Goal: Task Accomplishment & Management: Manage account settings

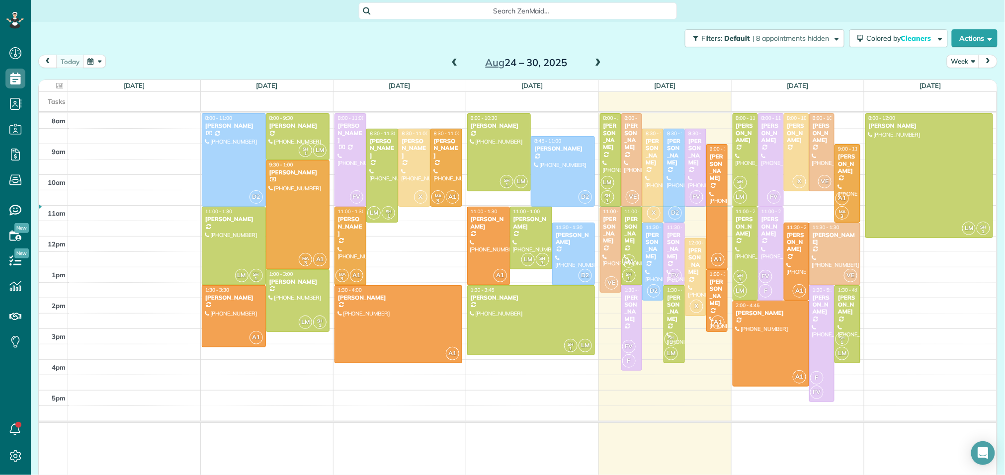
scroll to position [13, 0]
click at [599, 62] on span at bounding box center [598, 63] width 11 height 9
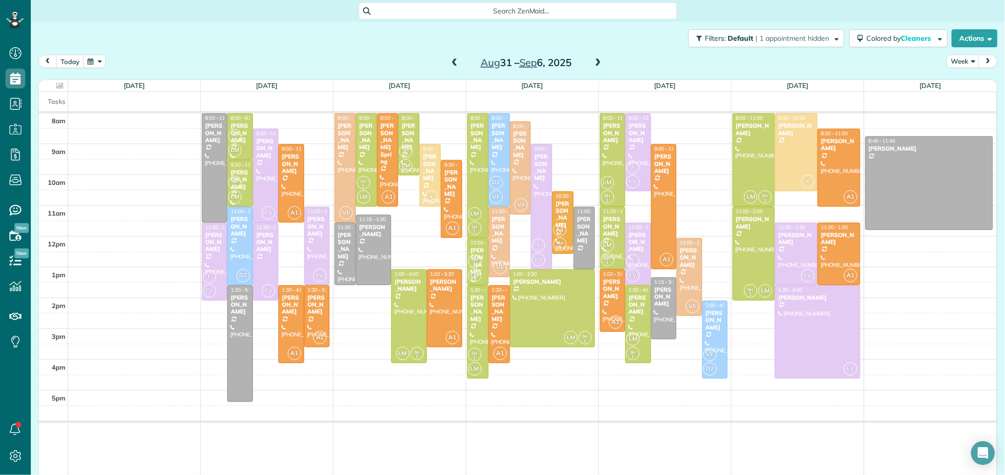
click at [455, 65] on span at bounding box center [454, 63] width 11 height 9
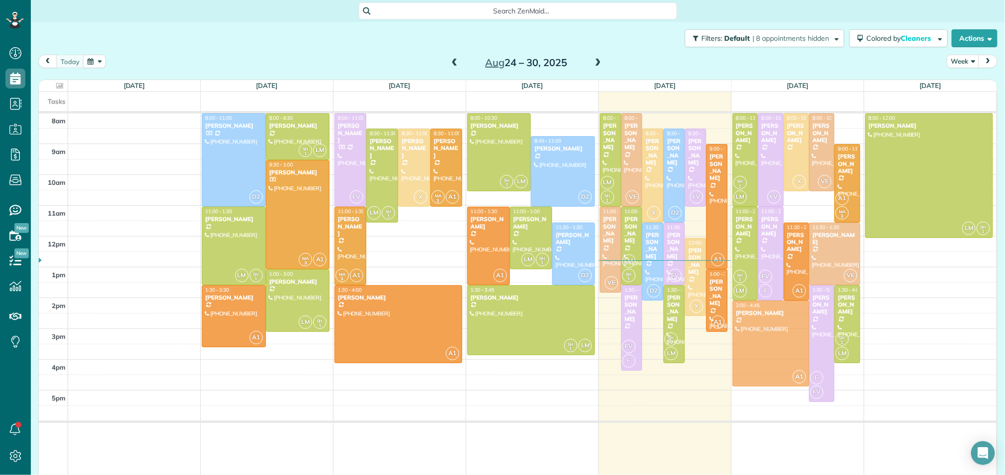
drag, startPoint x: 782, startPoint y: 339, endPoint x: 789, endPoint y: 339, distance: 7.5
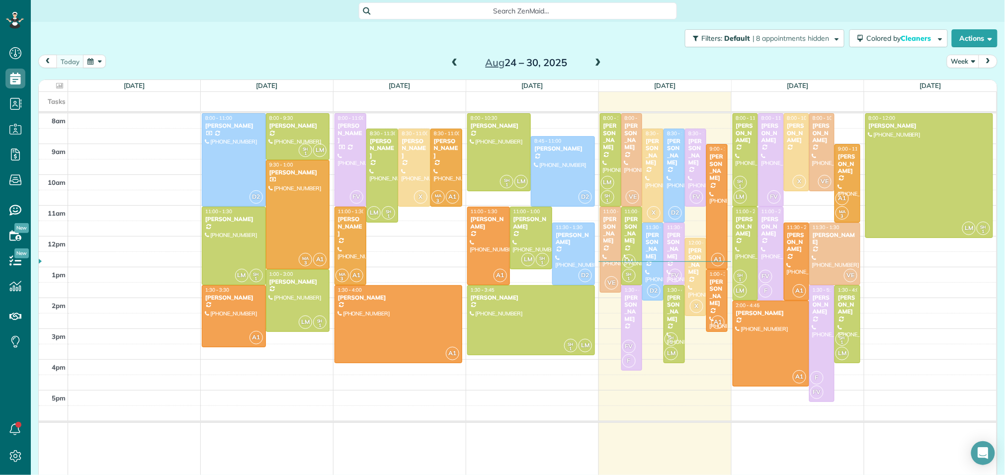
click at [597, 59] on span at bounding box center [598, 63] width 11 height 9
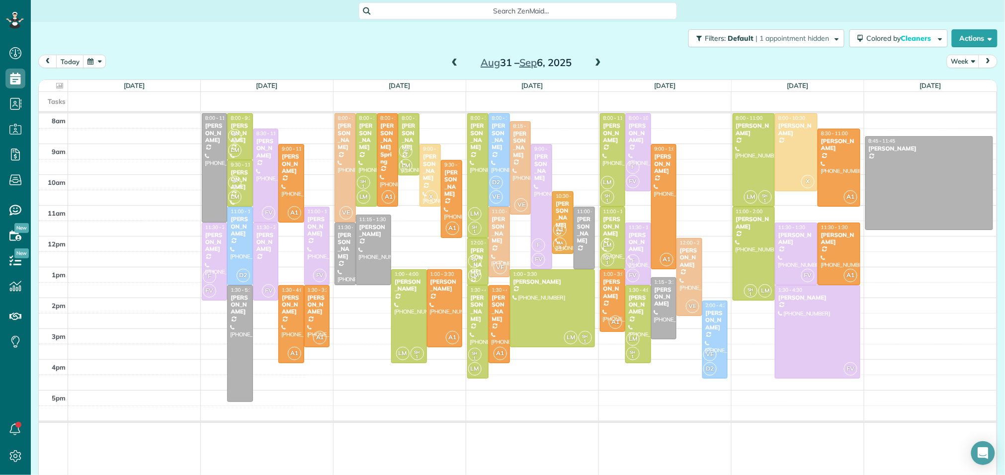
click at [569, 160] on div "8am 9am 10am 11am 12pm 1pm 2pm 3pm 4pm 5pm 8:00 - 11:30 Carolan Alexander (832)…" at bounding box center [518, 295] width 958 height 364
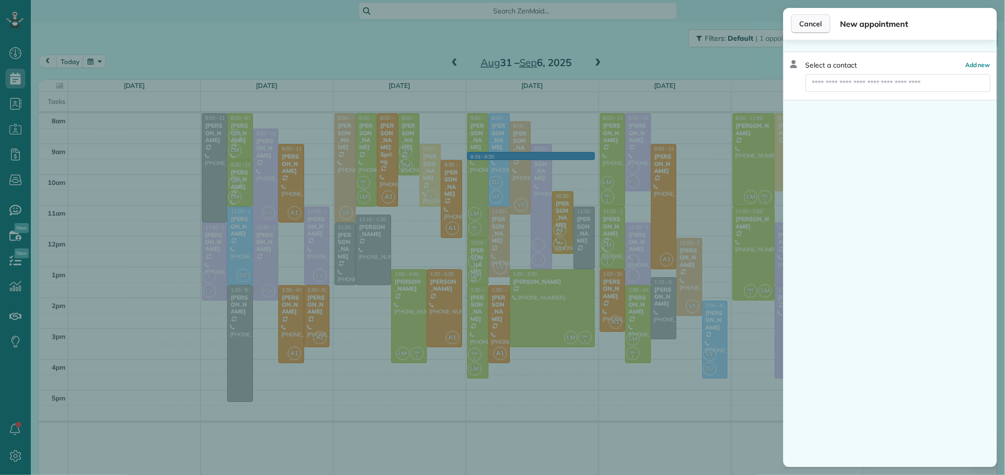
click at [809, 19] on span "Cancel" at bounding box center [811, 24] width 22 height 10
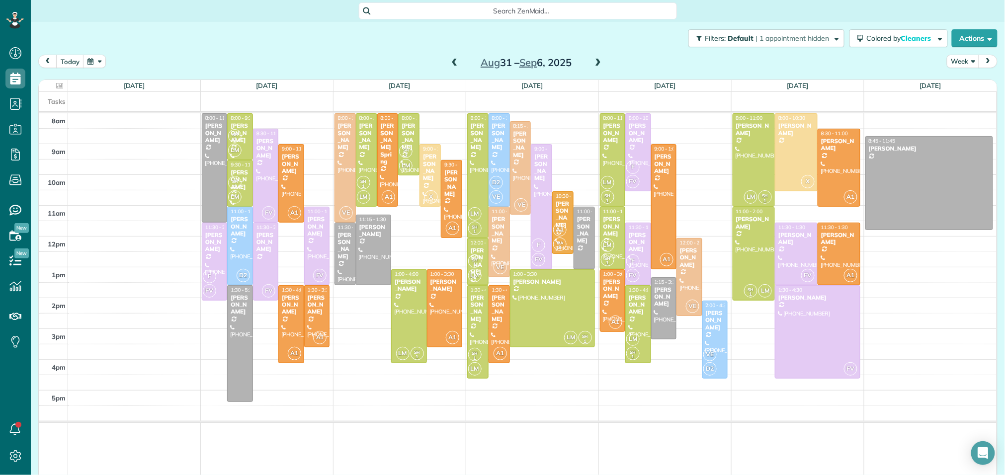
click at [599, 59] on span at bounding box center [598, 63] width 11 height 9
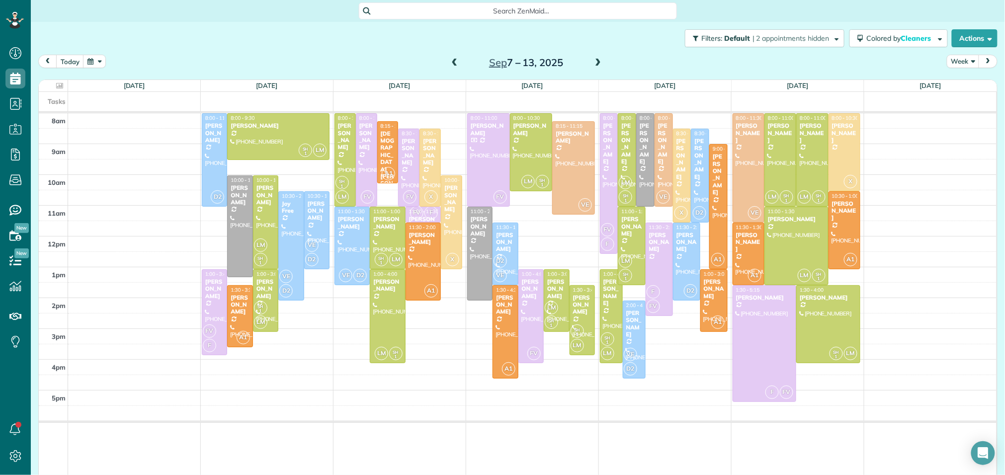
click at [452, 62] on span at bounding box center [454, 63] width 11 height 9
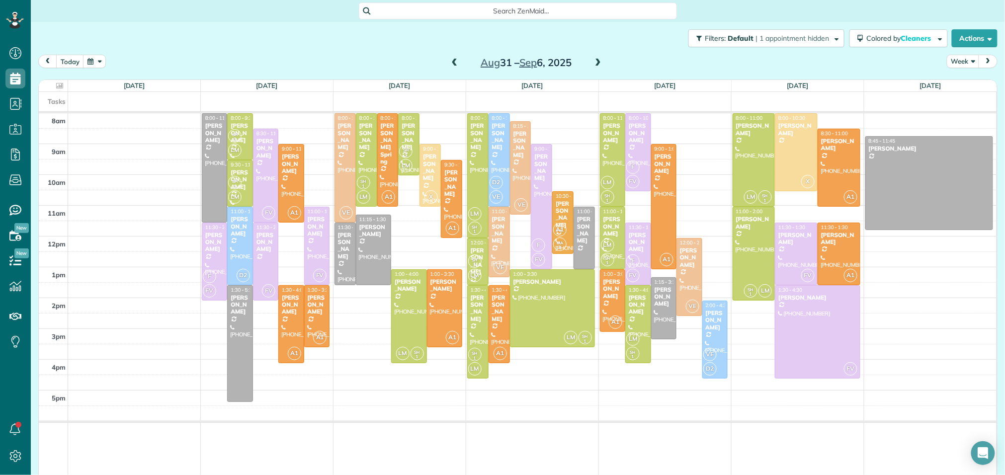
click at [457, 63] on span at bounding box center [454, 63] width 11 height 9
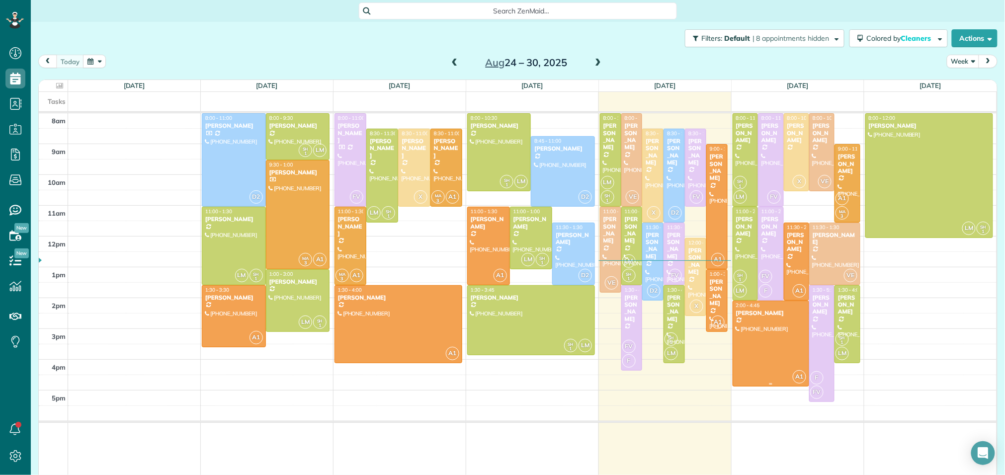
click at [762, 346] on div at bounding box center [771, 343] width 76 height 85
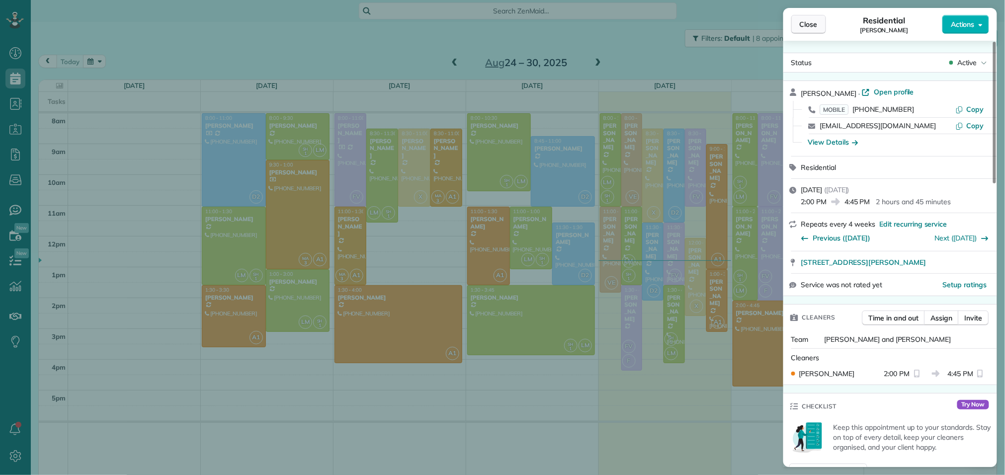
click at [818, 28] on button "Close" at bounding box center [808, 24] width 35 height 19
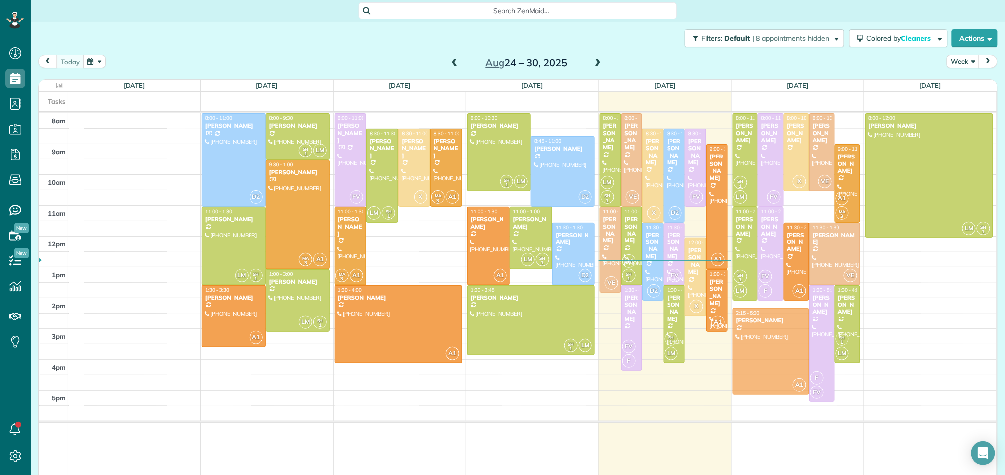
drag, startPoint x: 775, startPoint y: 340, endPoint x: 775, endPoint y: 349, distance: 9.5
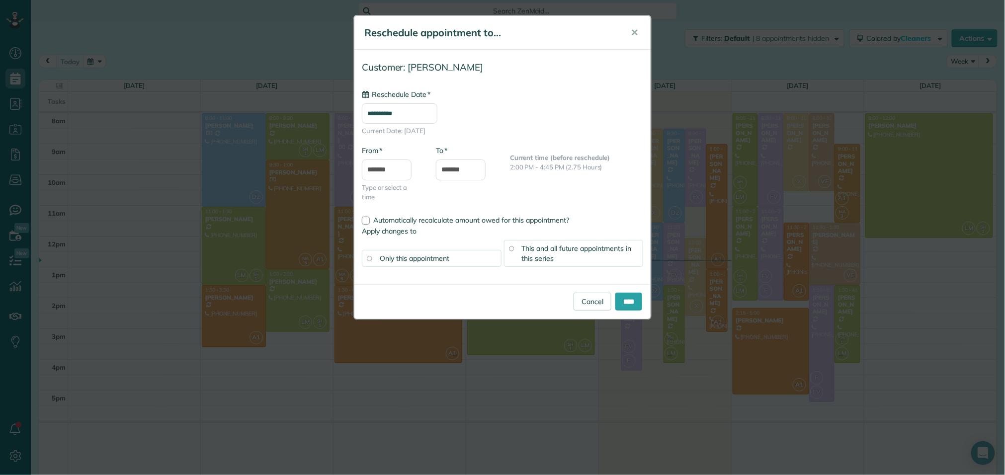
click at [398, 111] on input "**********" at bounding box center [400, 113] width 76 height 20
click at [475, 144] on link "Next" at bounding box center [472, 137] width 27 height 25
click at [424, 165] on link "3" at bounding box center [425, 166] width 16 height 16
type input "**********"
click at [630, 300] on input "****" at bounding box center [628, 302] width 27 height 18
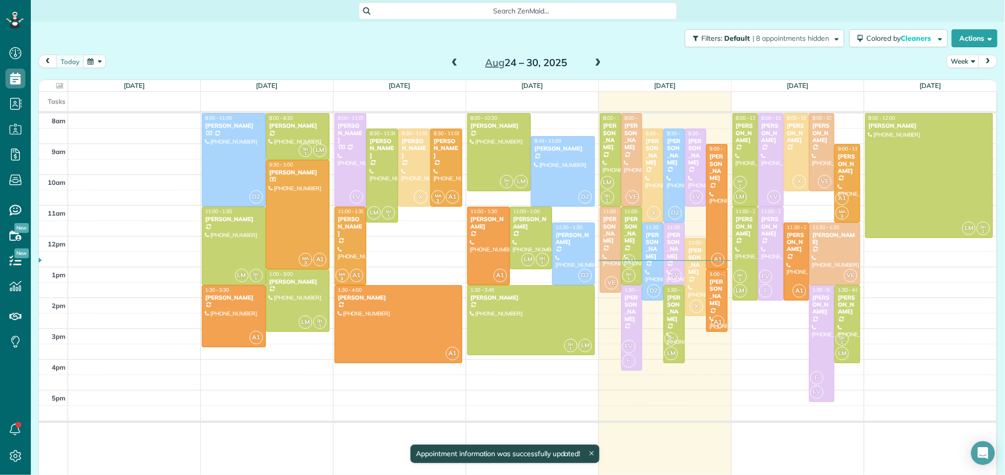
click at [595, 62] on span at bounding box center [598, 63] width 11 height 9
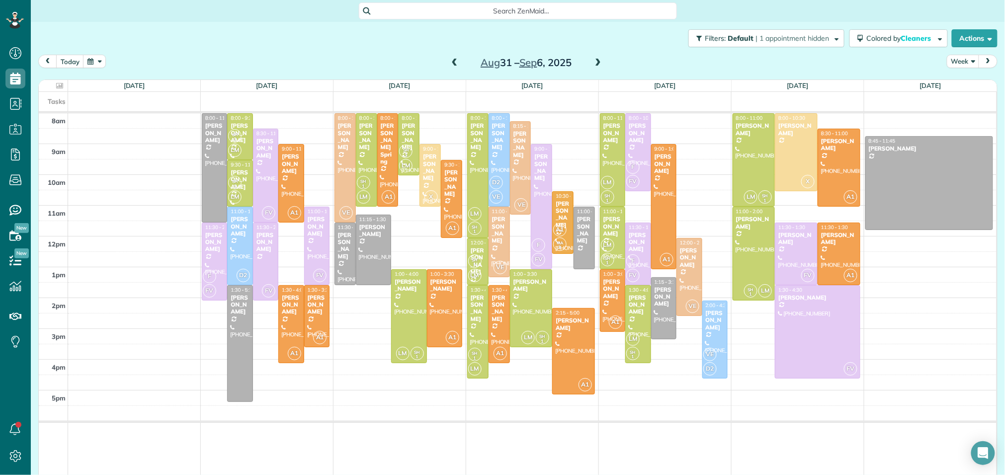
click at [455, 61] on span at bounding box center [454, 63] width 11 height 9
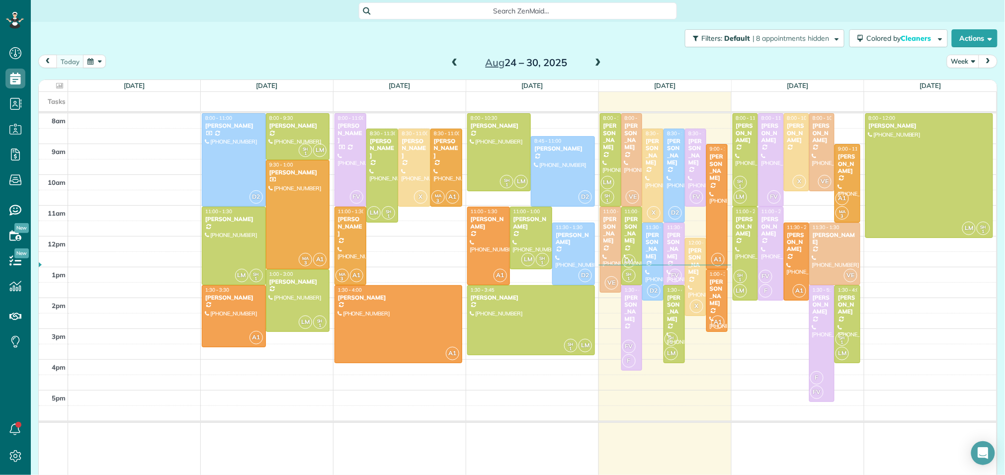
click at [600, 62] on span at bounding box center [598, 63] width 11 height 9
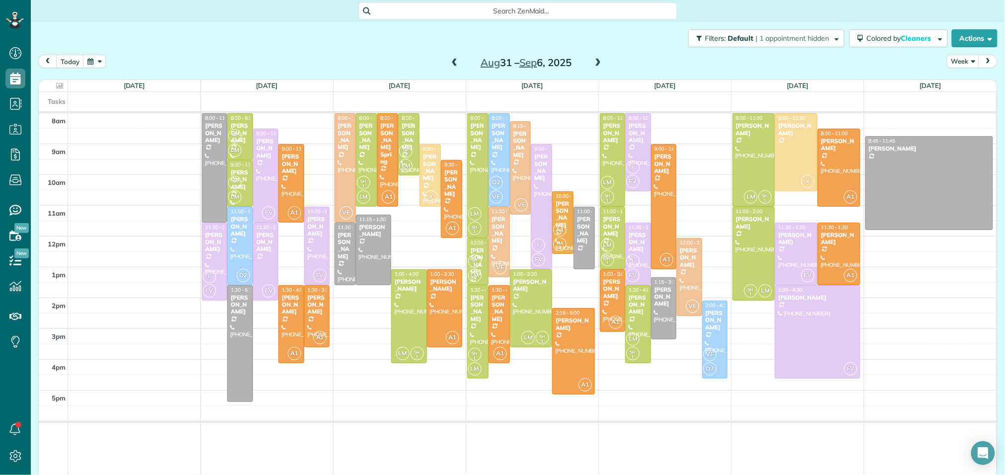
click at [457, 64] on span at bounding box center [454, 63] width 11 height 9
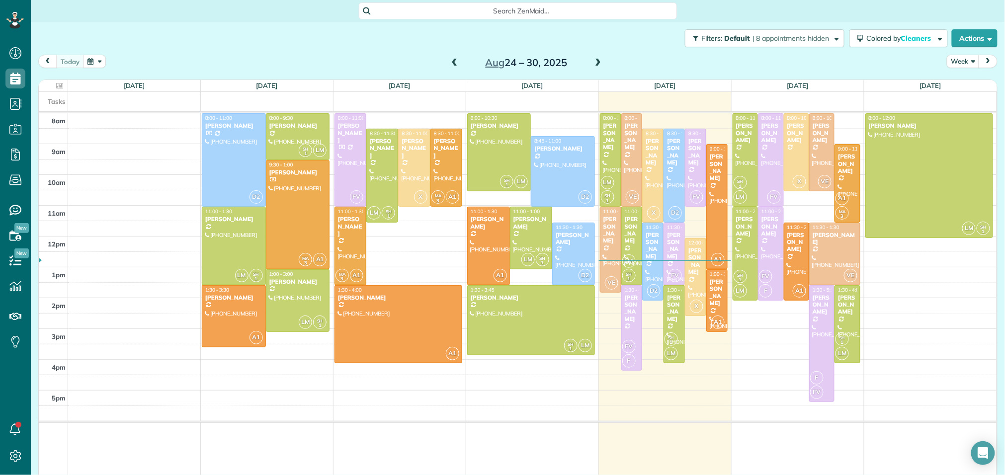
click at [598, 63] on span at bounding box center [598, 63] width 11 height 9
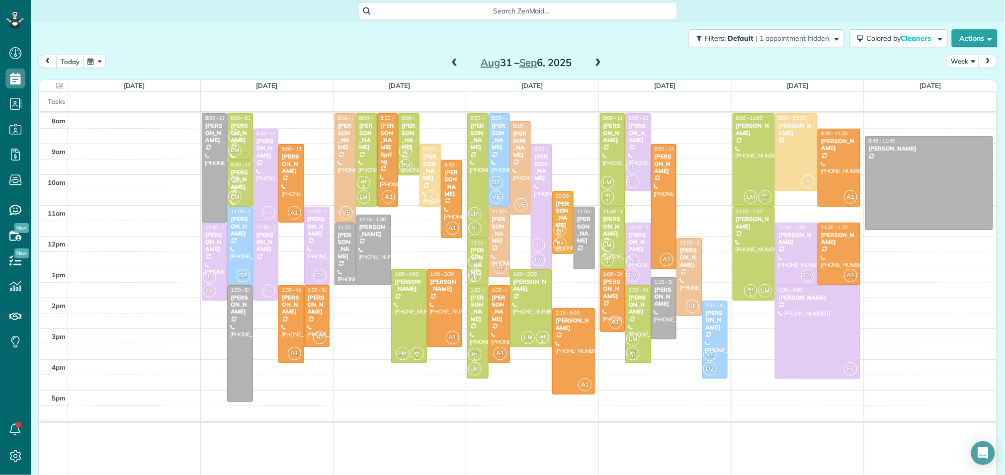
click at [601, 63] on span at bounding box center [598, 63] width 11 height 9
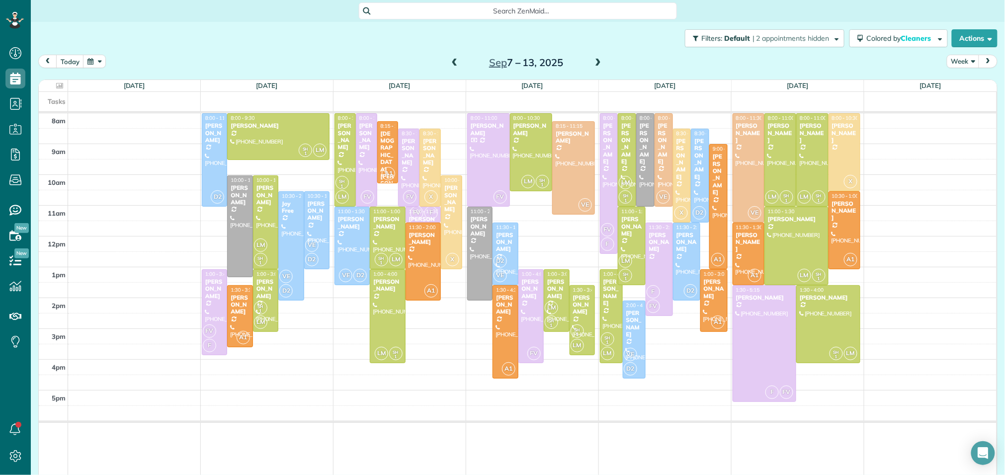
click at [451, 63] on span at bounding box center [454, 63] width 11 height 9
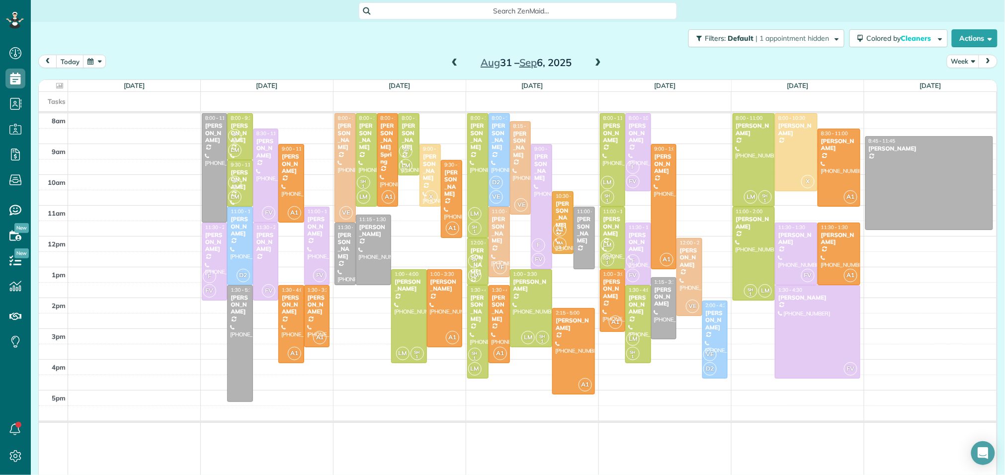
click at [455, 63] on span at bounding box center [454, 63] width 11 height 9
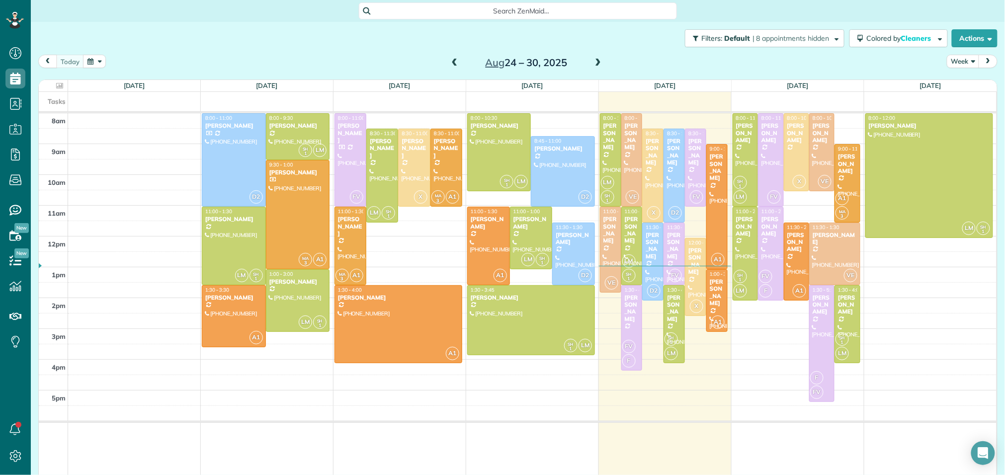
click at [598, 62] on span at bounding box center [598, 63] width 11 height 9
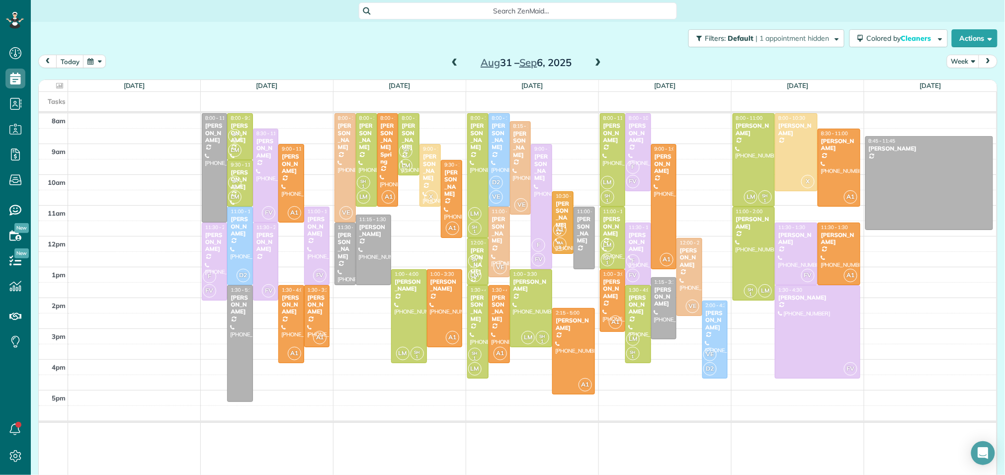
click at [593, 66] on span at bounding box center [598, 63] width 11 height 9
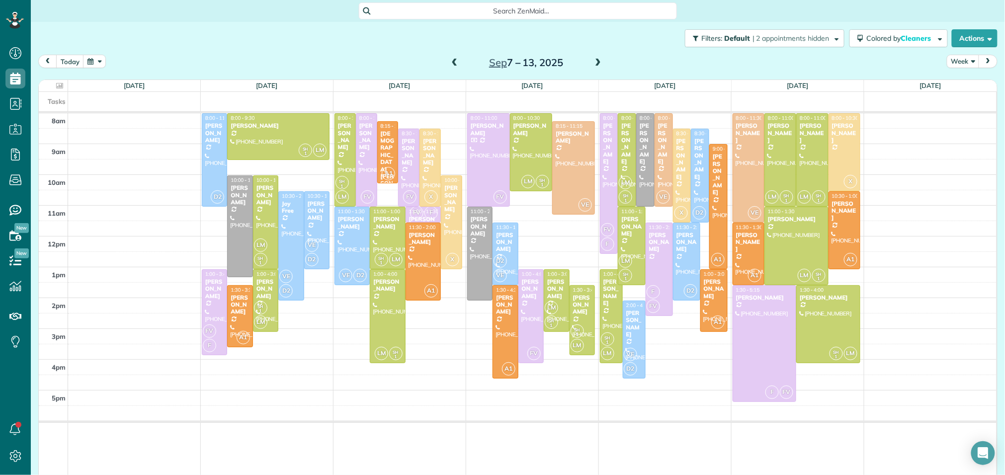
click at [593, 66] on span at bounding box center [598, 63] width 11 height 9
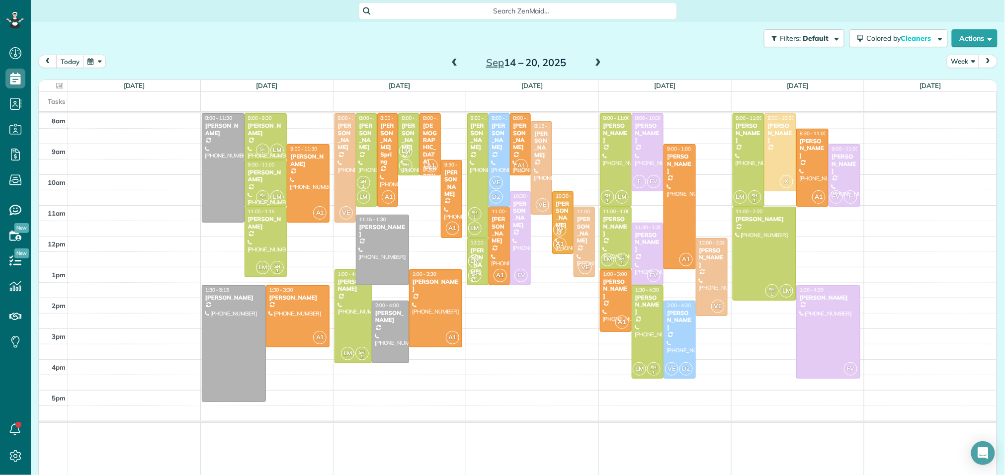
click at [593, 66] on span at bounding box center [598, 63] width 11 height 9
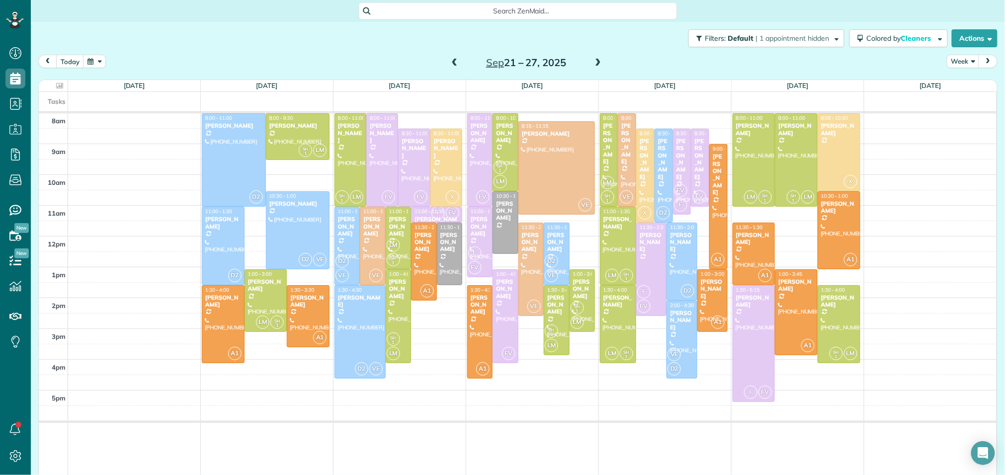
click at [457, 64] on span at bounding box center [454, 63] width 11 height 9
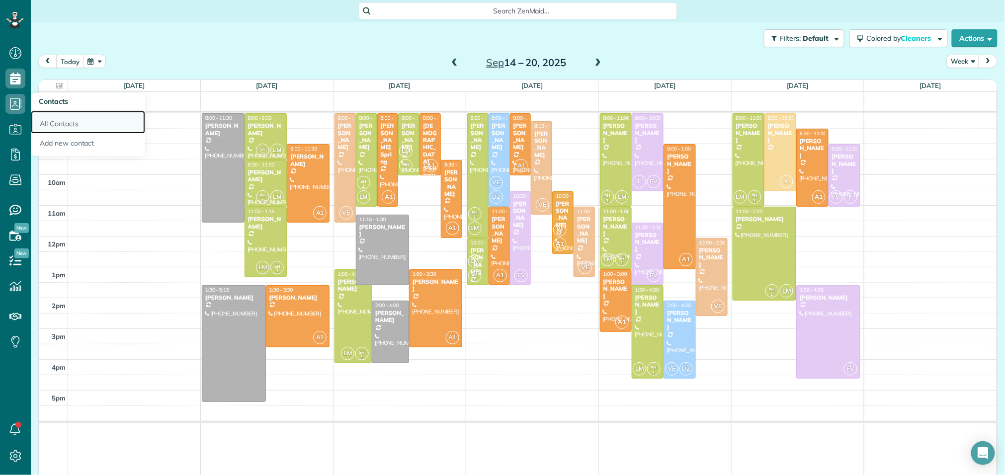
click at [42, 127] on link "All Contacts" at bounding box center [88, 122] width 114 height 23
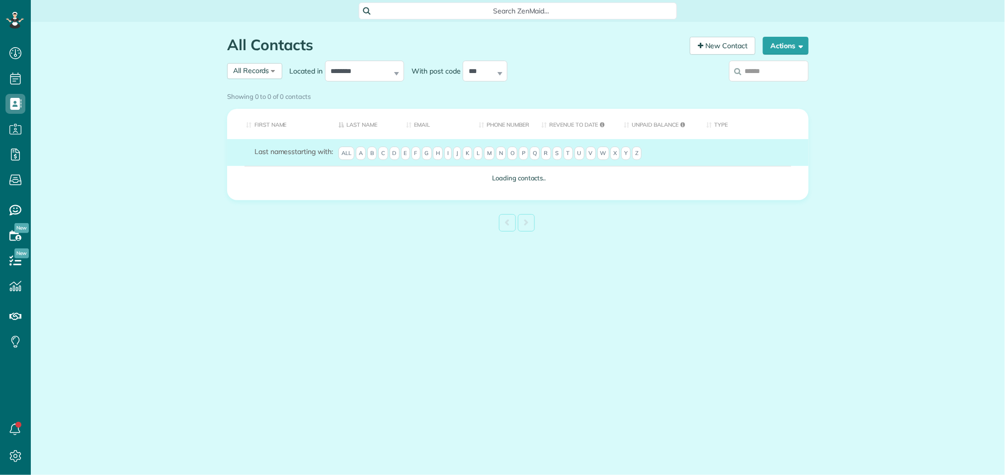
scroll to position [4, 4]
click at [748, 71] on input "search" at bounding box center [769, 71] width 80 height 21
type input "***"
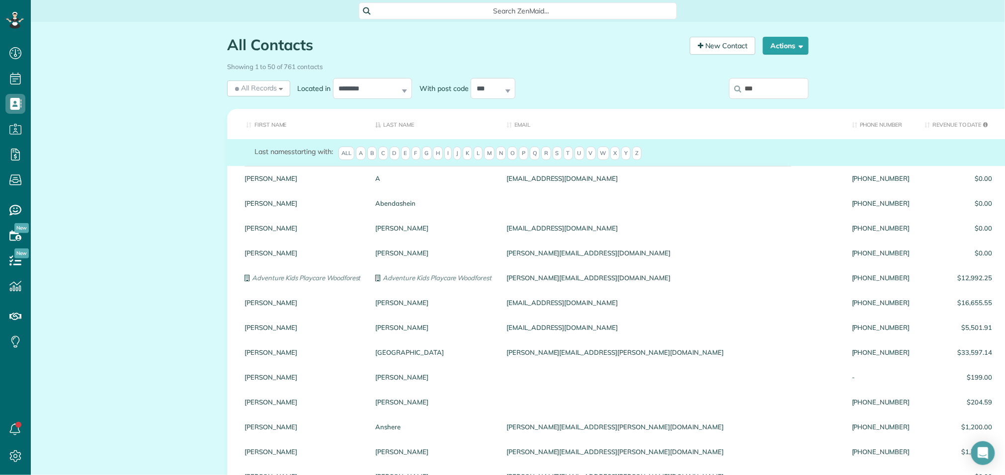
click at [783, 91] on input "***" at bounding box center [769, 88] width 80 height 21
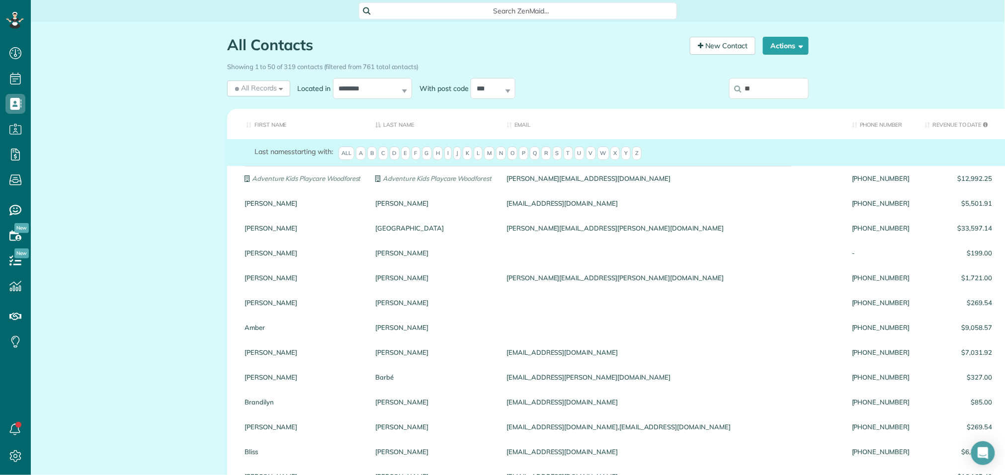
type input "*"
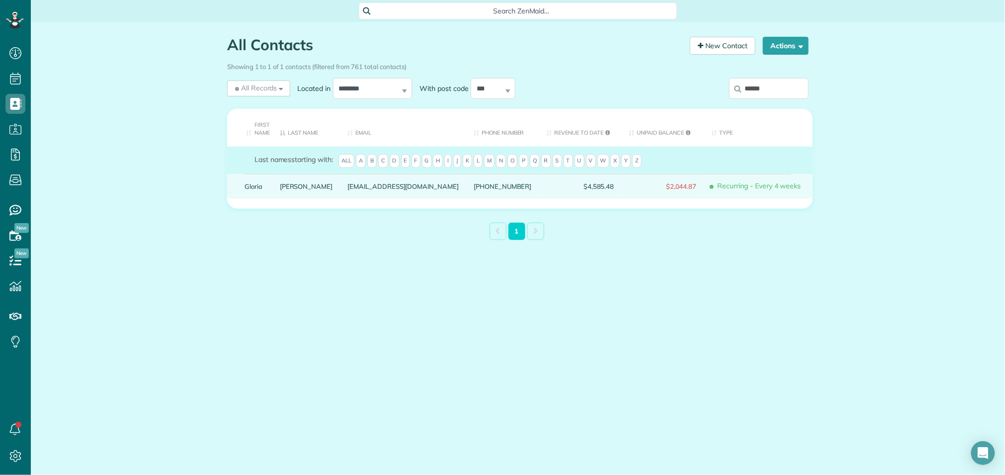
type input "******"
click at [284, 190] on div "Schreiner" at bounding box center [306, 186] width 68 height 25
click at [285, 190] on div "[PERSON_NAME]" at bounding box center [306, 186] width 68 height 25
click at [258, 184] on link "Gloria" at bounding box center [255, 186] width 20 height 7
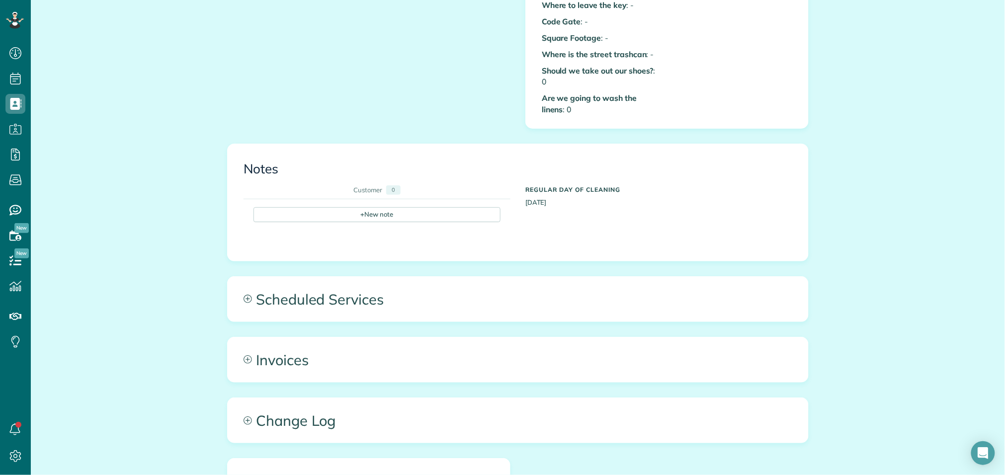
scroll to position [491, 0]
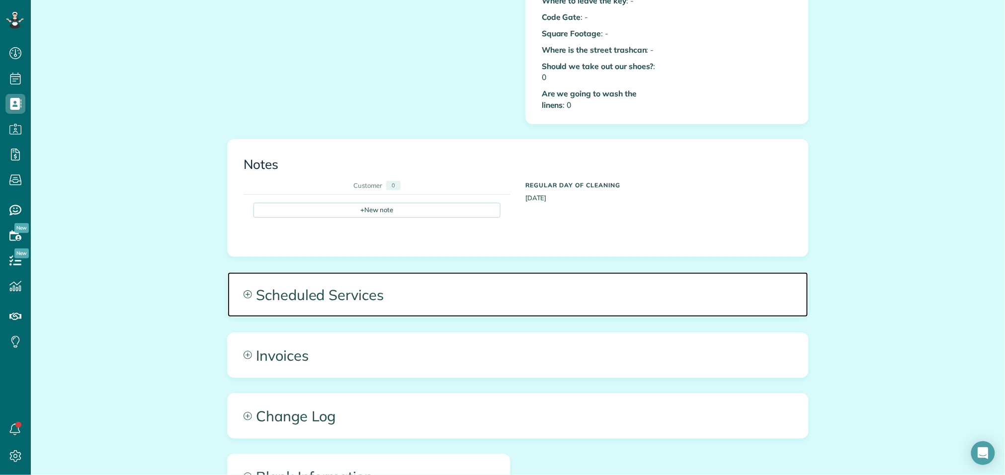
click at [352, 286] on span "Scheduled Services" at bounding box center [518, 294] width 581 height 45
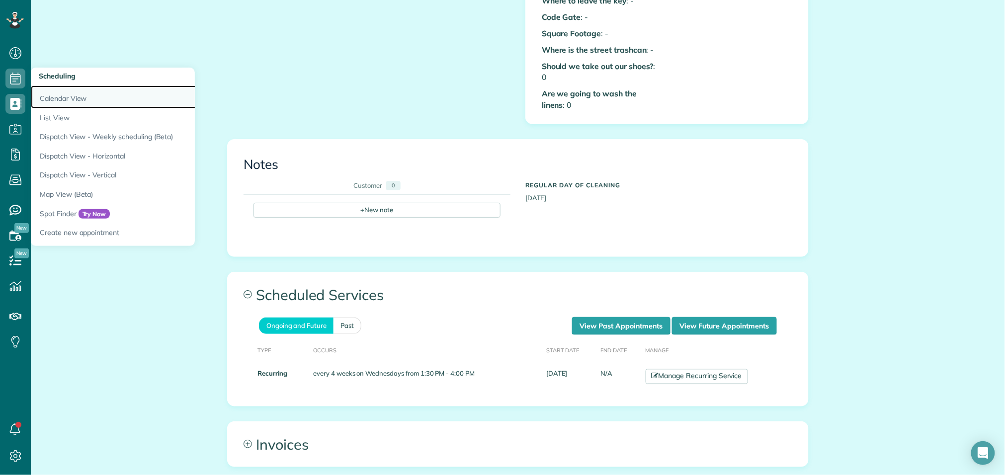
click at [69, 97] on link "Calendar View" at bounding box center [155, 97] width 249 height 23
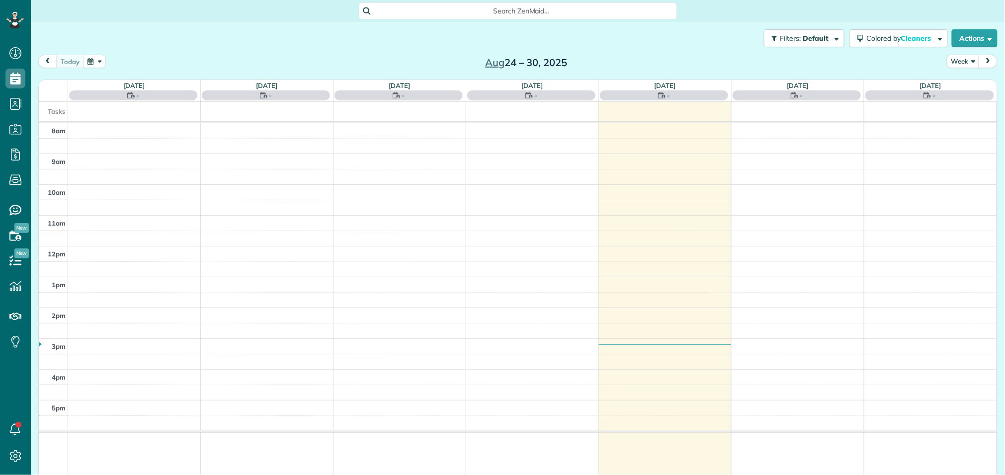
scroll to position [4, 4]
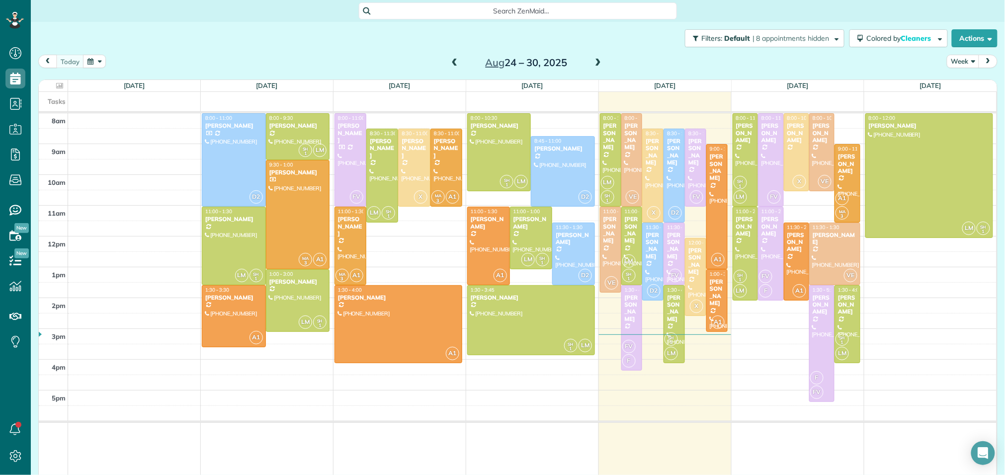
click at [600, 61] on span at bounding box center [598, 63] width 11 height 9
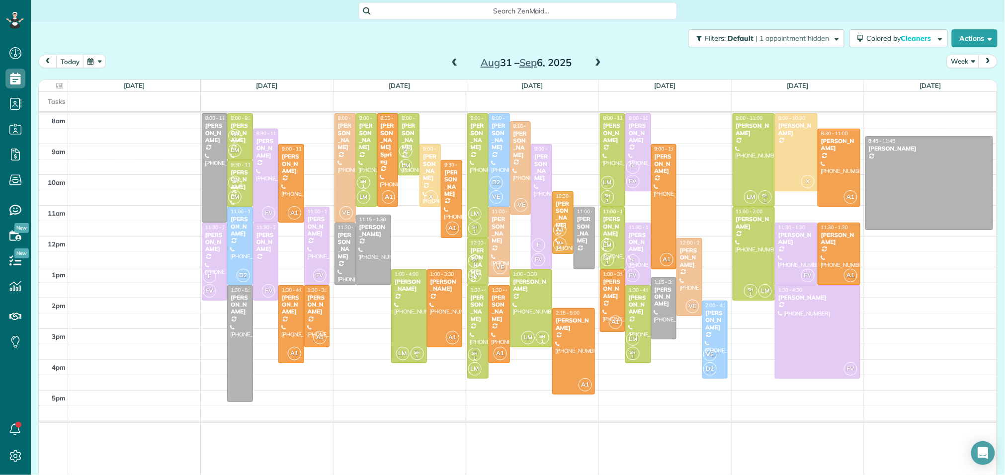
click at [597, 62] on span at bounding box center [598, 63] width 11 height 9
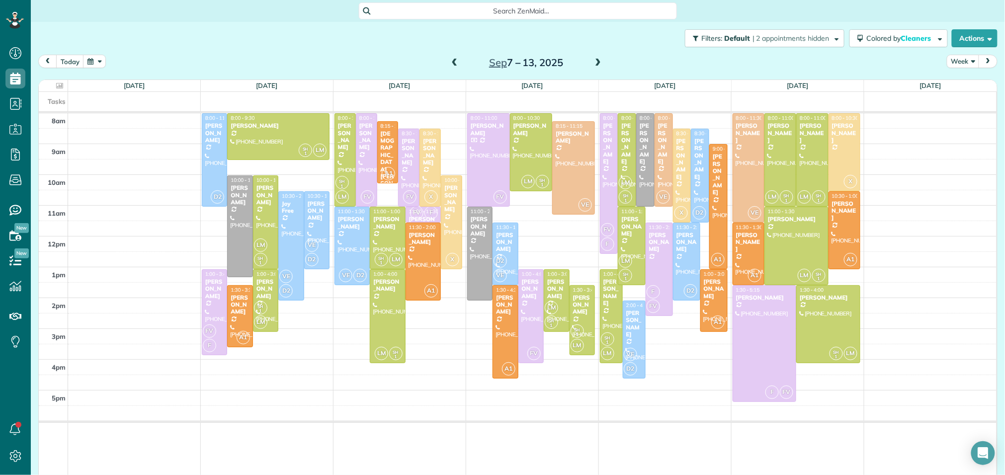
click at [597, 62] on span at bounding box center [598, 63] width 11 height 9
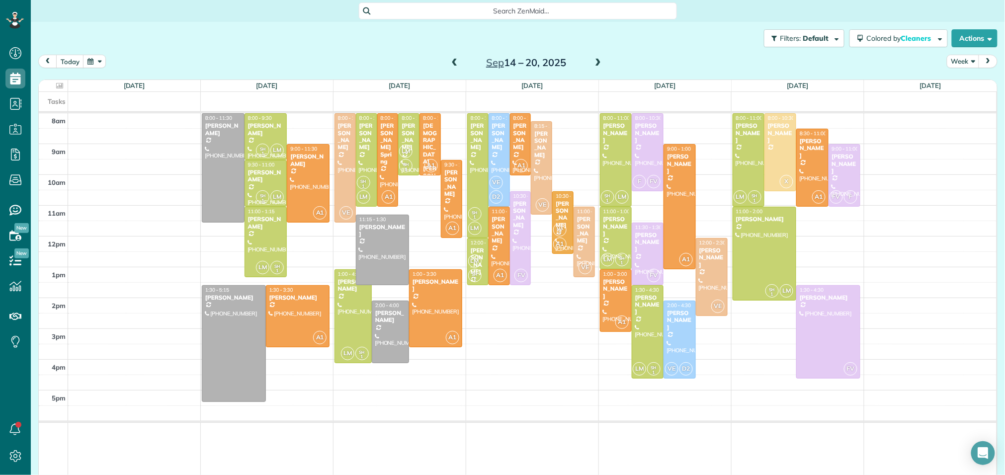
click at [596, 64] on span at bounding box center [598, 63] width 11 height 9
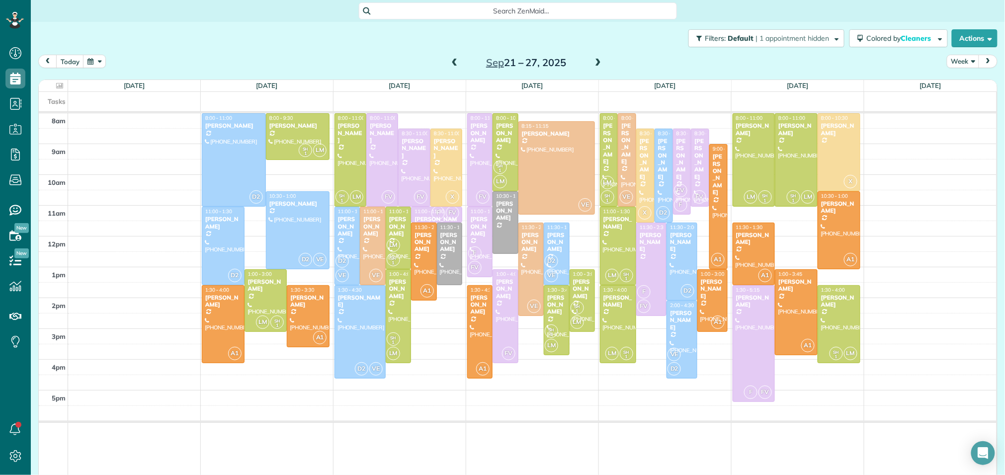
click at [456, 62] on span at bounding box center [454, 63] width 11 height 9
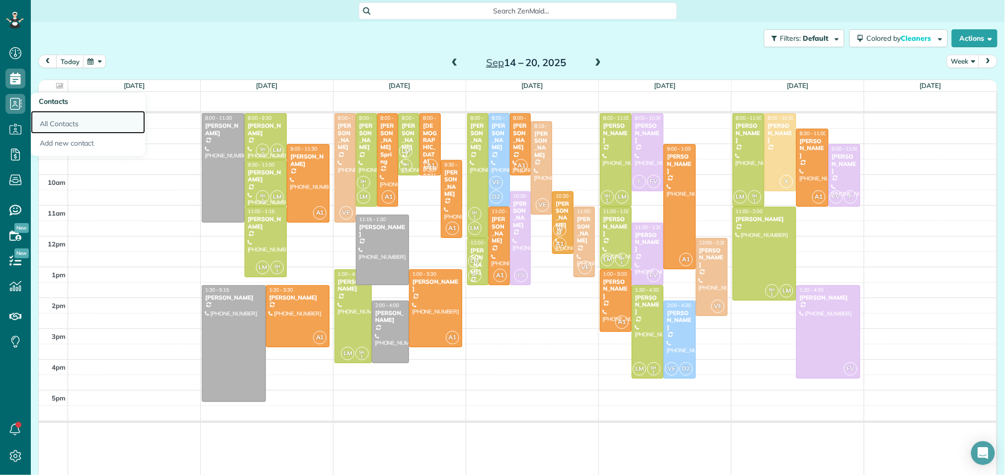
click at [51, 122] on link "All Contacts" at bounding box center [88, 122] width 114 height 23
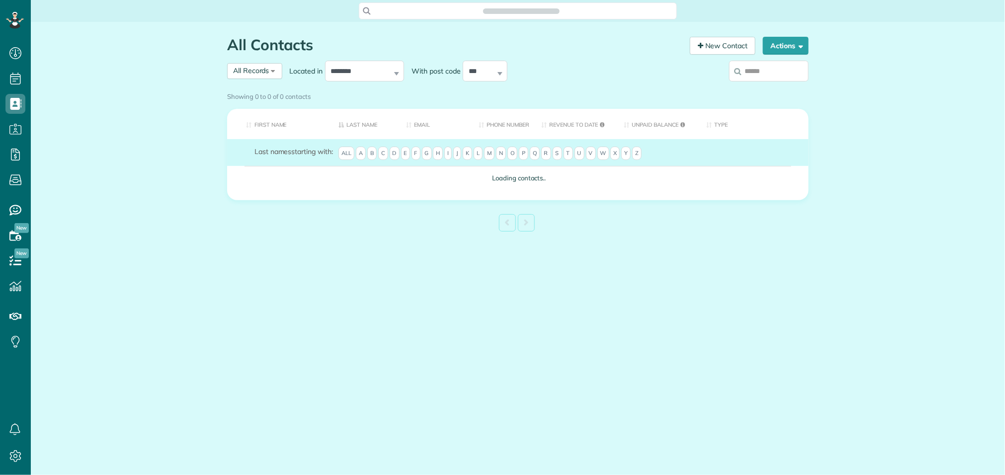
scroll to position [4, 4]
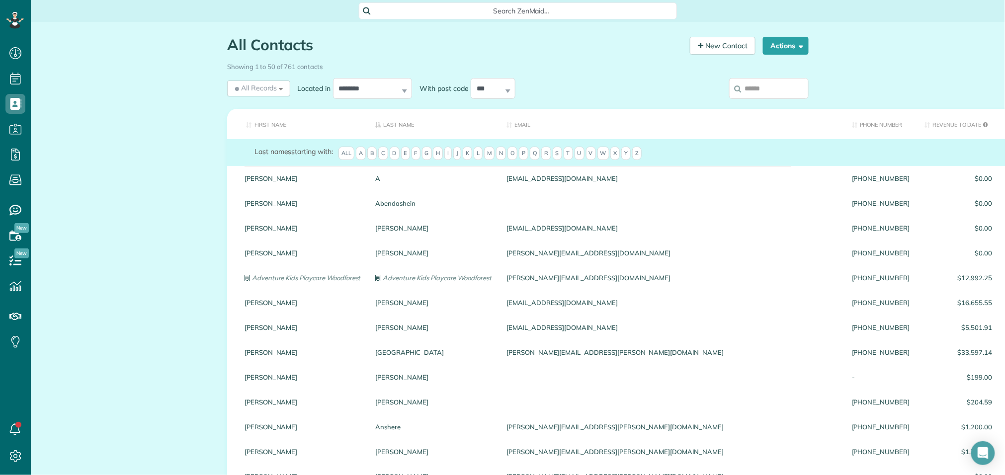
click at [432, 158] on span "G" at bounding box center [427, 154] width 10 height 14
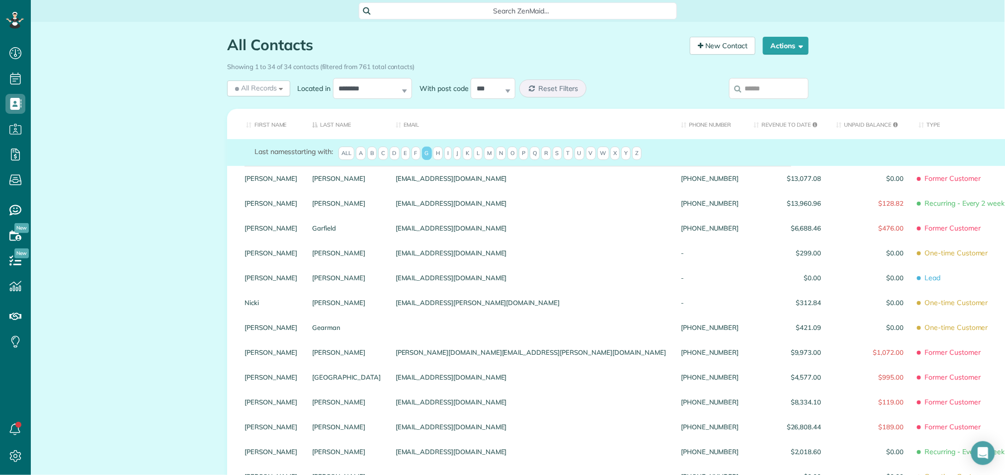
click at [756, 93] on input "search" at bounding box center [769, 88] width 80 height 21
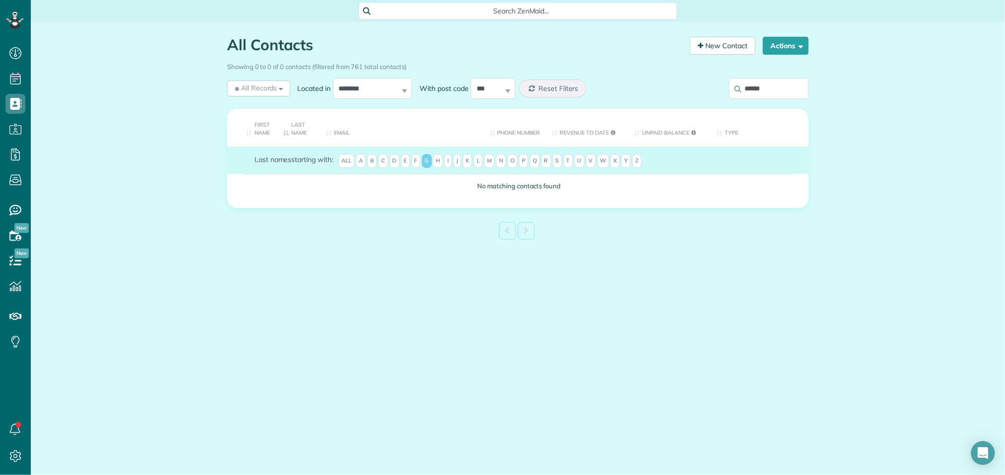
type input "******"
click at [261, 129] on th "First Name" at bounding box center [251, 128] width 49 height 38
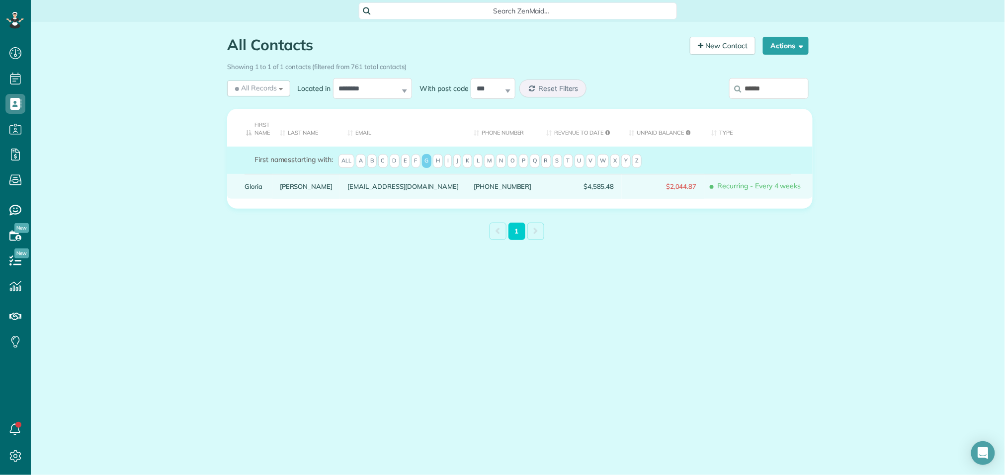
click at [277, 187] on div "[PERSON_NAME]" at bounding box center [306, 186] width 68 height 25
click at [252, 187] on link "Gloria" at bounding box center [255, 186] width 20 height 7
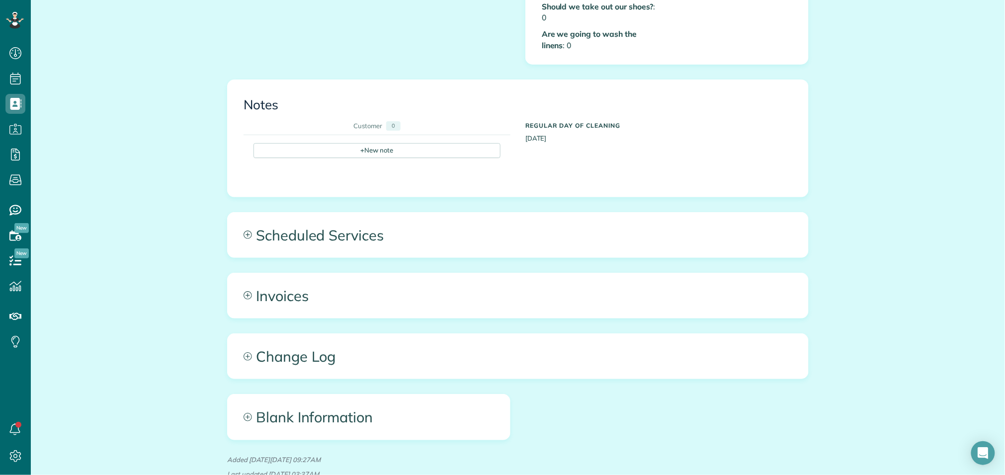
scroll to position [540, 0]
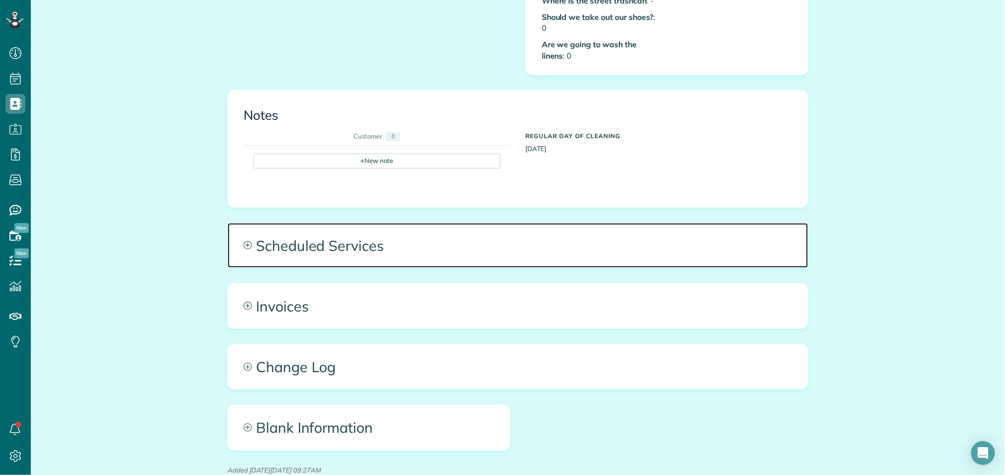
click at [523, 233] on span "Scheduled Services" at bounding box center [518, 245] width 581 height 45
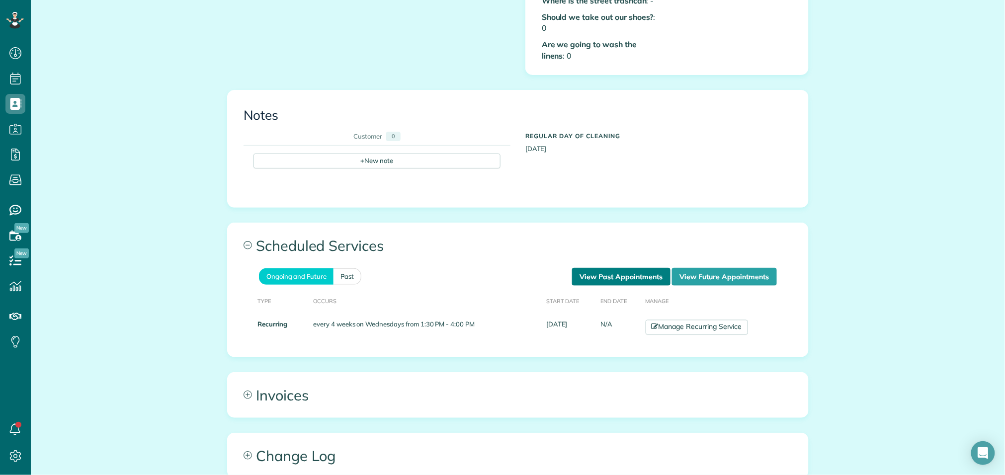
click at [640, 268] on link "View Past Appointments" at bounding box center [621, 277] width 98 height 18
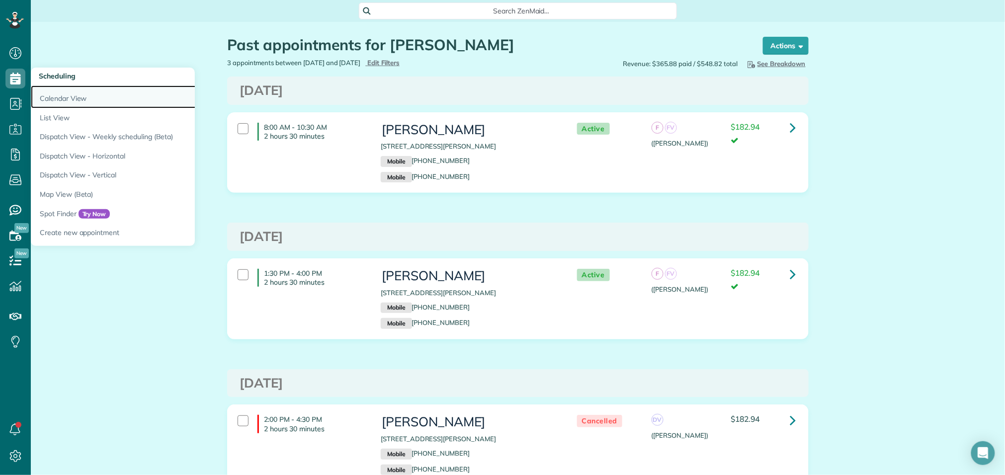
click at [48, 96] on link "Calendar View" at bounding box center [155, 97] width 249 height 23
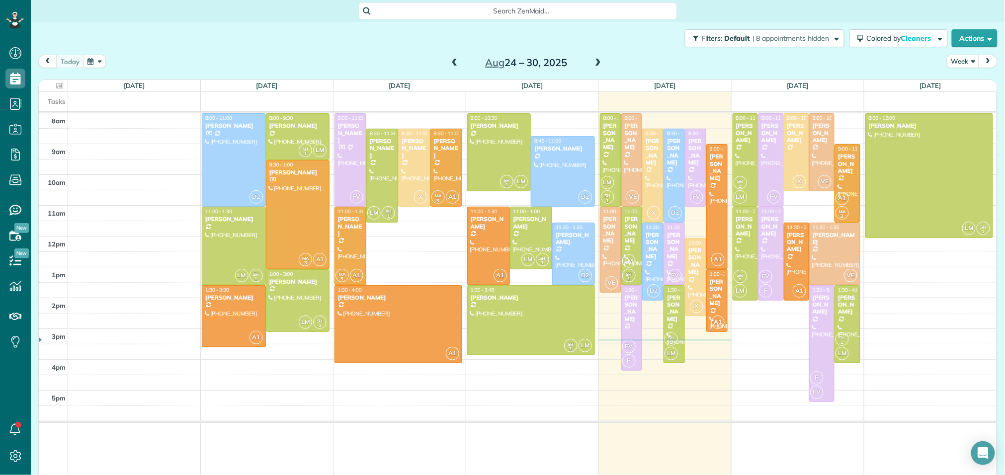
scroll to position [4, 4]
click at [594, 61] on span at bounding box center [598, 63] width 11 height 9
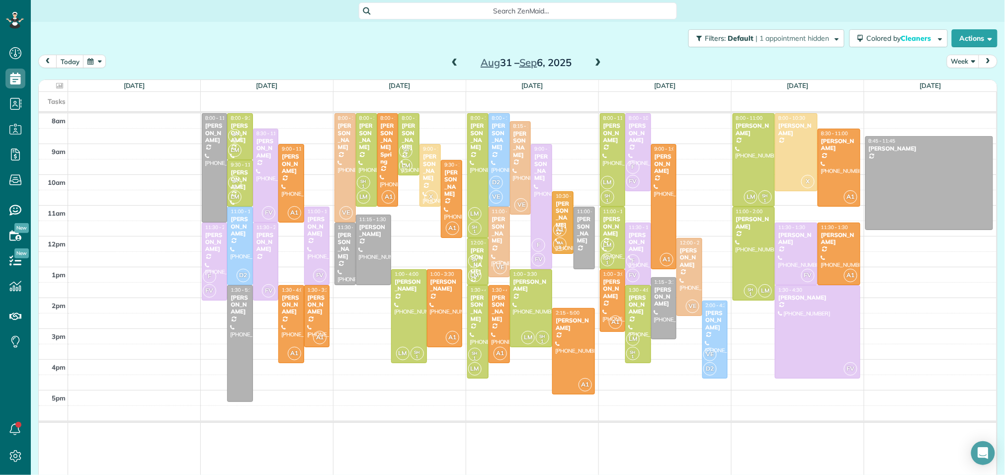
click at [594, 61] on span at bounding box center [598, 63] width 11 height 9
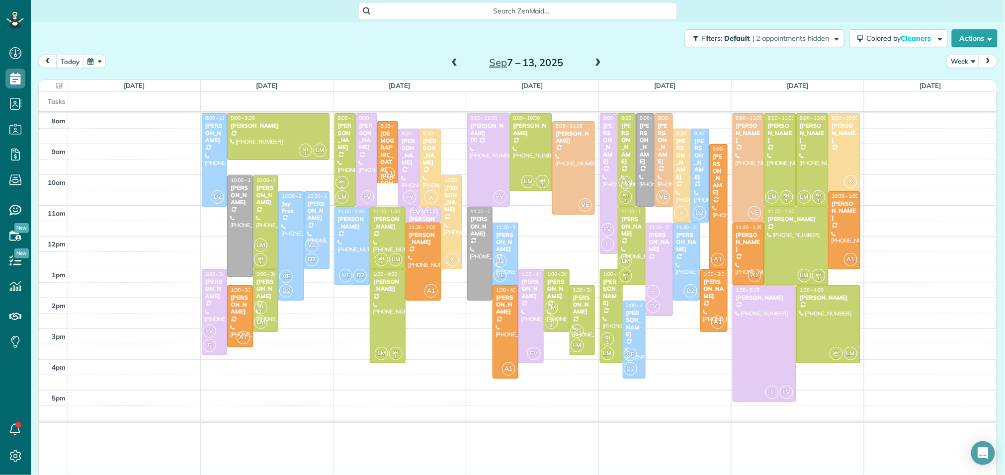
click at [594, 61] on span at bounding box center [598, 63] width 11 height 9
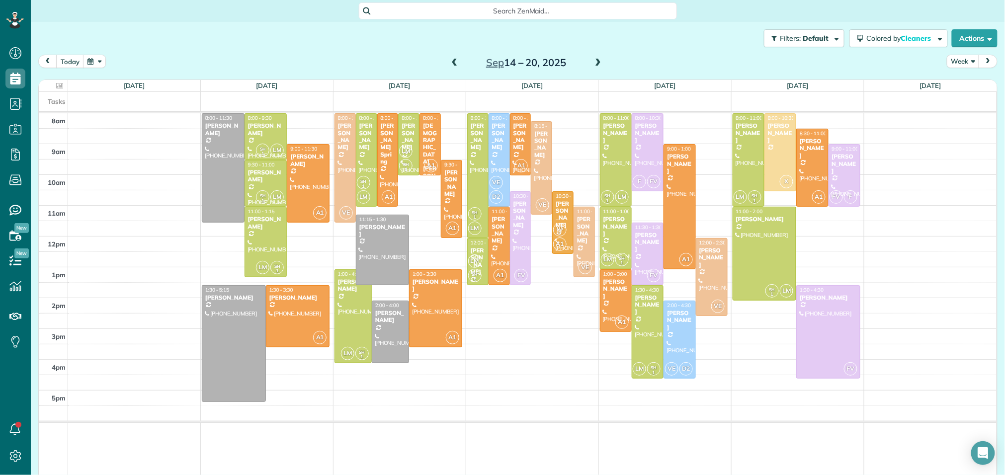
click at [594, 61] on span at bounding box center [598, 63] width 11 height 9
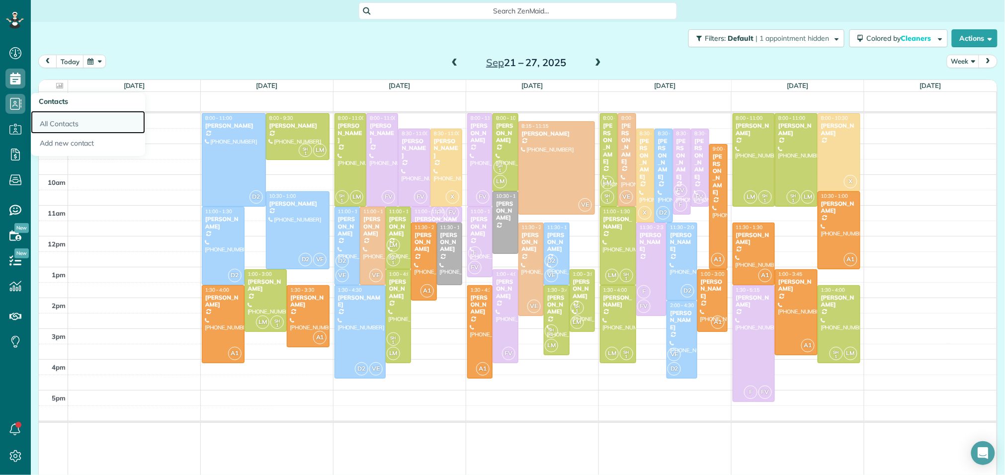
click at [54, 125] on link "All Contacts" at bounding box center [88, 122] width 114 height 23
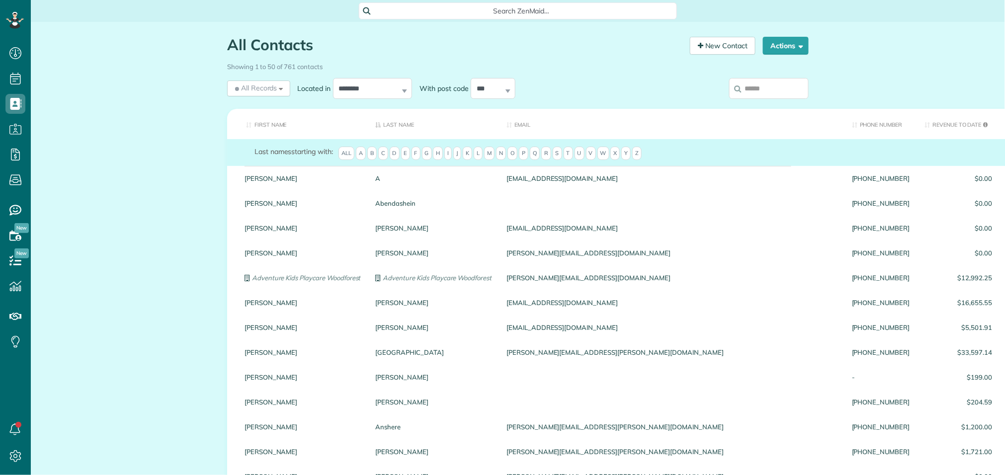
scroll to position [4, 4]
click at [750, 85] on input "search" at bounding box center [769, 88] width 80 height 21
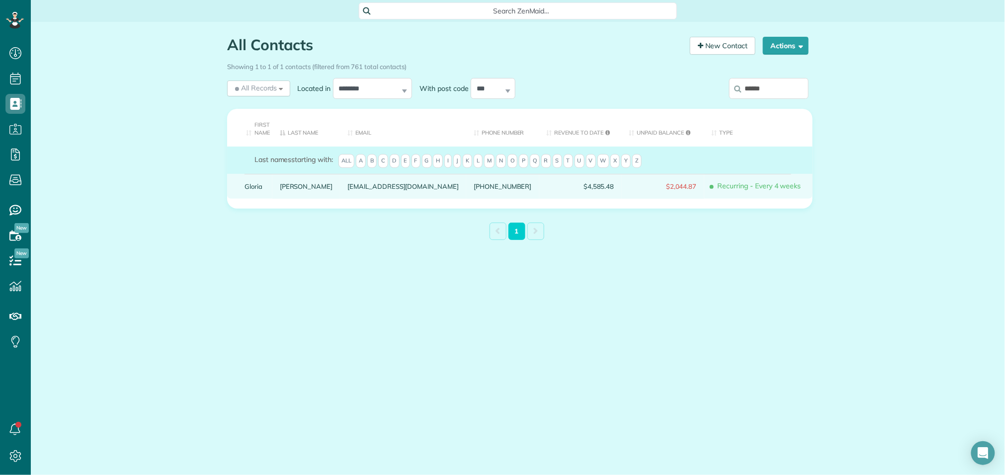
type input "******"
click at [283, 184] on link "[PERSON_NAME]" at bounding box center [306, 186] width 53 height 7
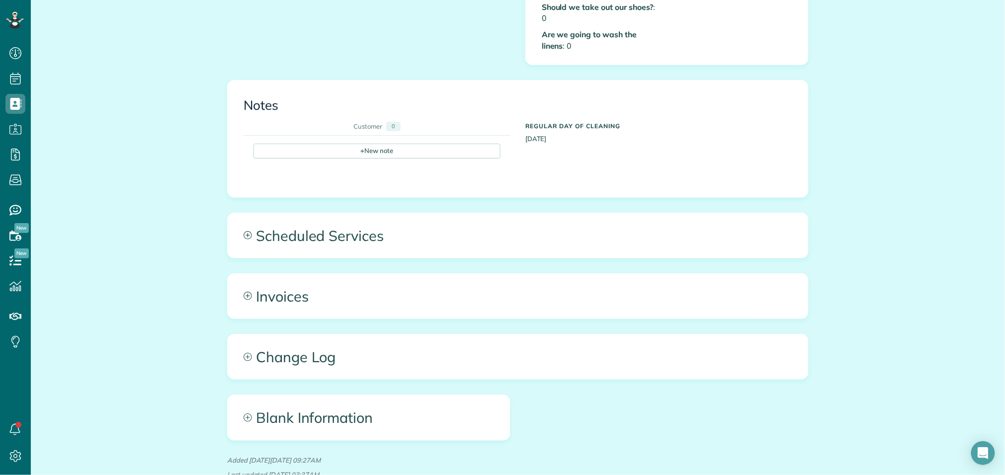
scroll to position [562, 0]
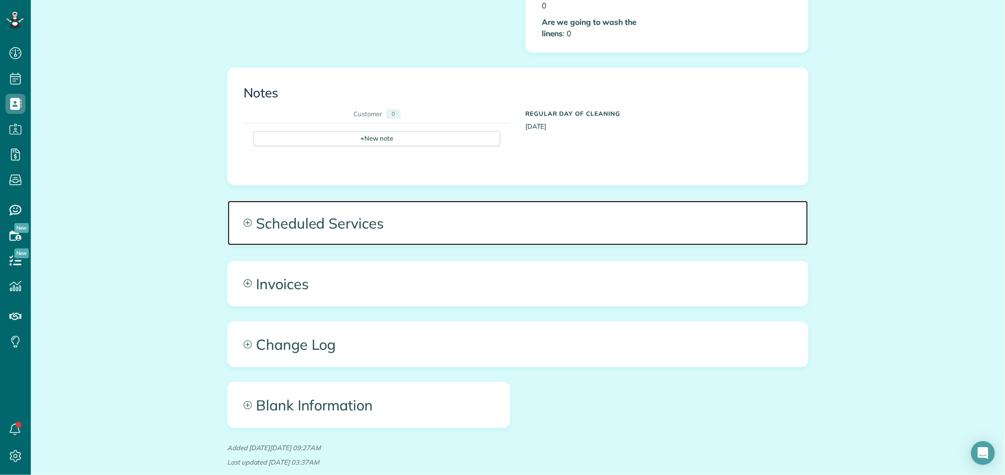
click at [300, 222] on span "Scheduled Services" at bounding box center [518, 223] width 581 height 45
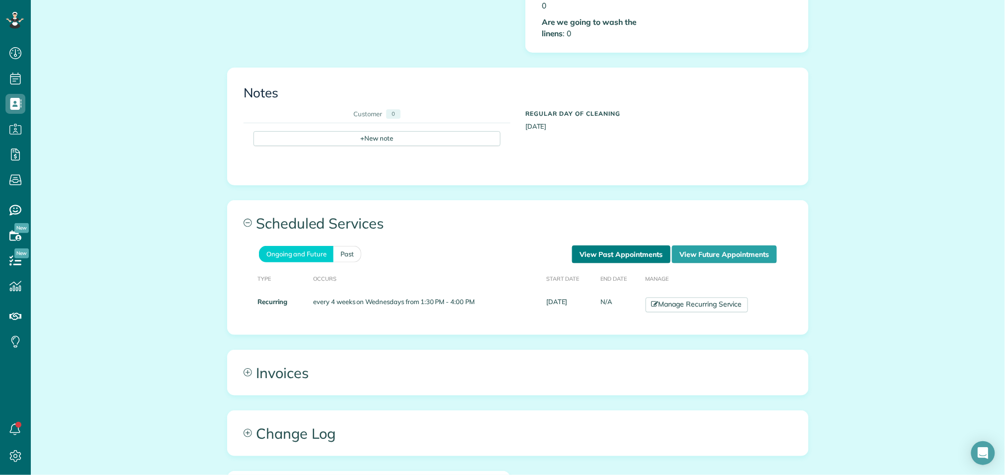
click at [598, 247] on link "View Past Appointments" at bounding box center [621, 255] width 98 height 18
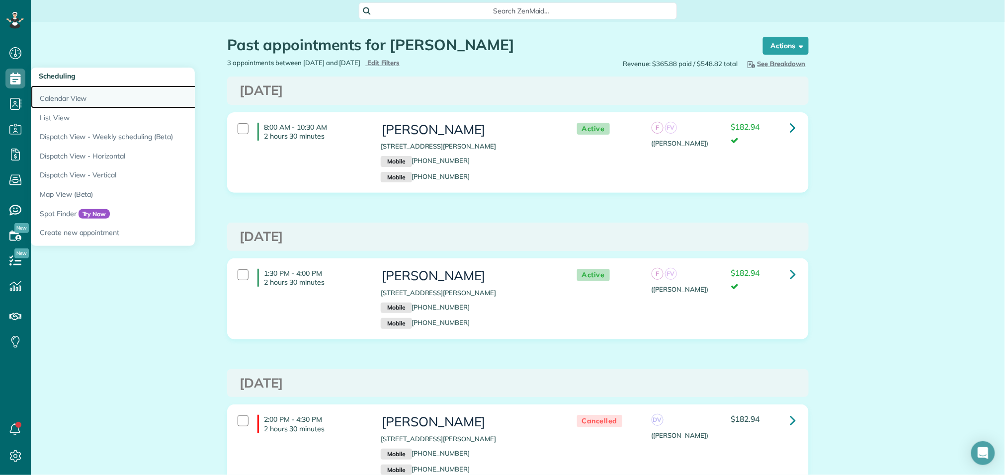
click at [61, 98] on link "Calendar View" at bounding box center [155, 97] width 249 height 23
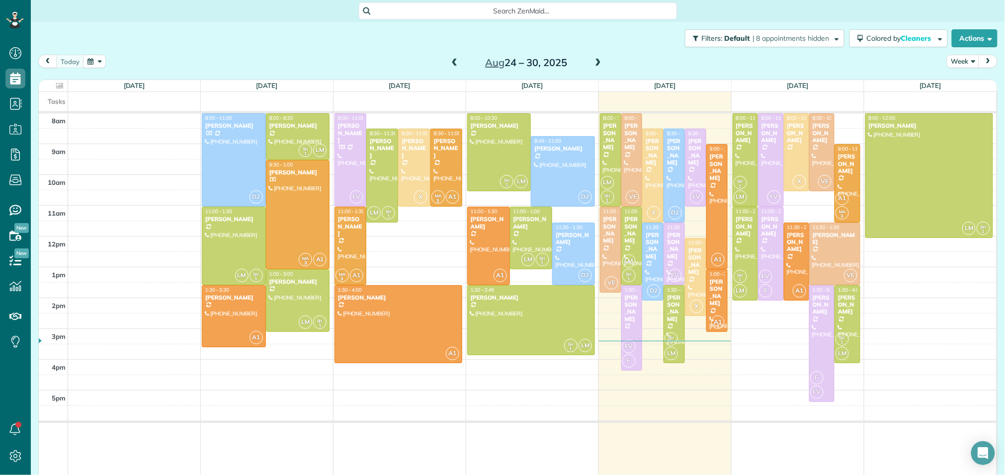
scroll to position [4, 4]
click at [600, 60] on span at bounding box center [598, 63] width 11 height 9
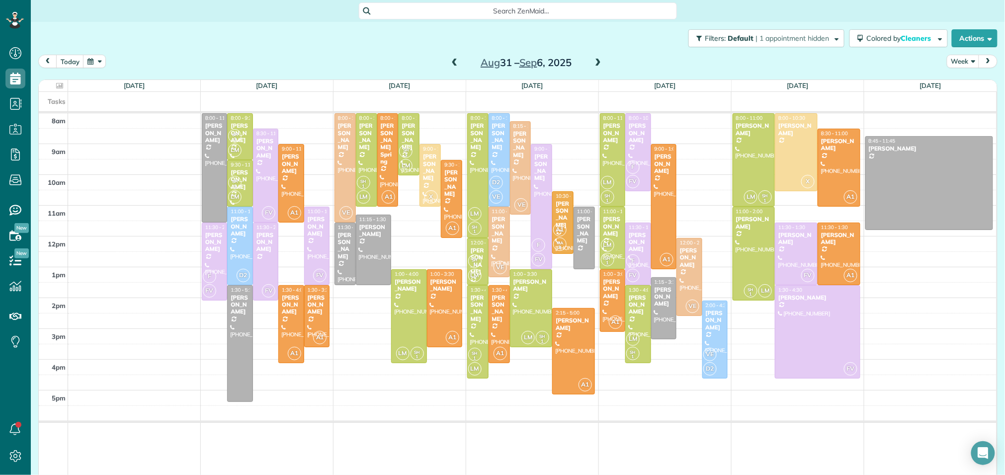
click at [600, 60] on span at bounding box center [598, 63] width 11 height 9
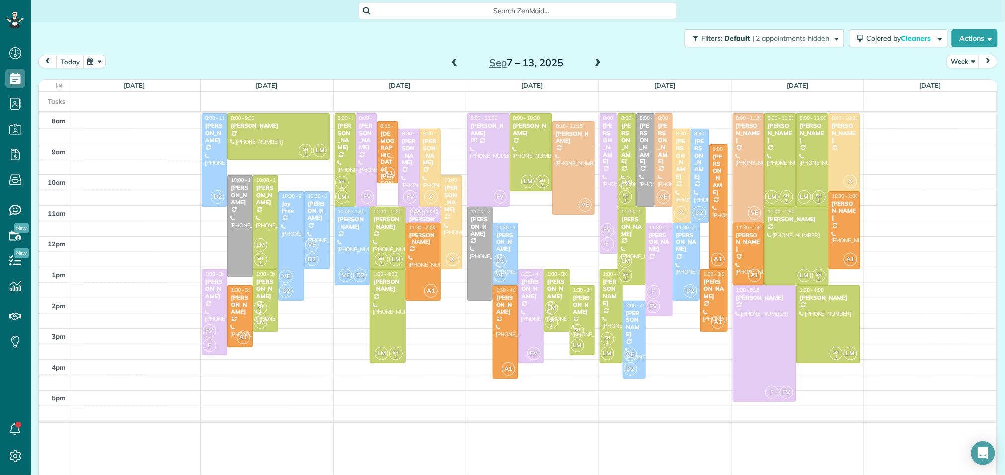
click at [600, 60] on span at bounding box center [598, 63] width 11 height 9
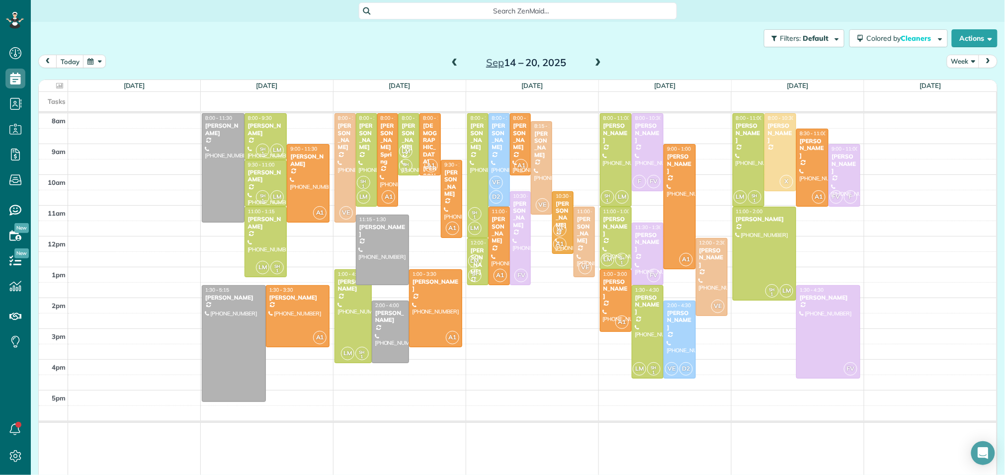
click at [600, 60] on span at bounding box center [598, 63] width 11 height 9
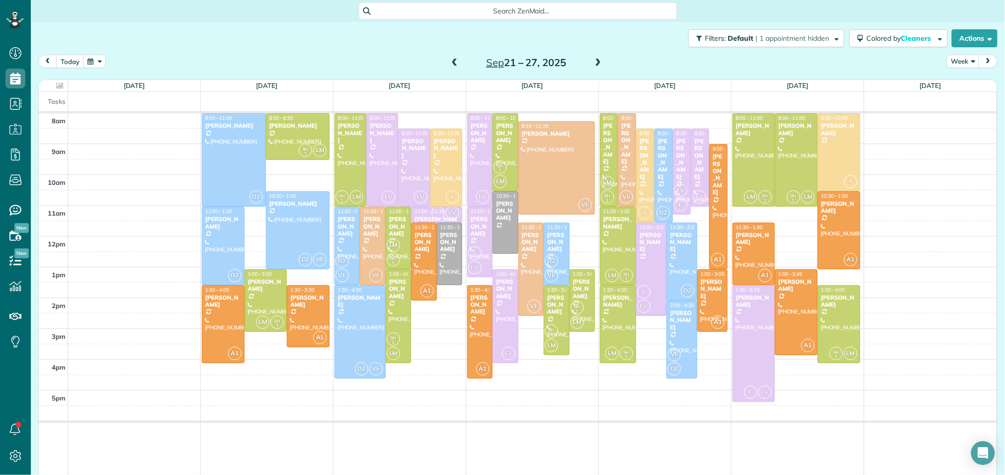
click at [278, 167] on div "8am 9am 10am 11am 12pm 1pm 2pm 3pm 4pm 5pm D2 8:00 - 11:00 Linda Carrer (973) 4…" at bounding box center [518, 295] width 958 height 364
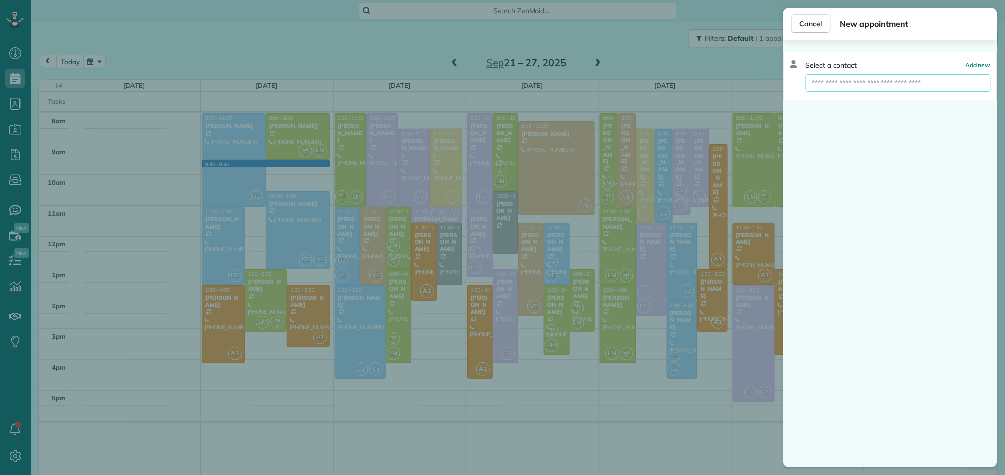
click at [862, 83] on input "text" at bounding box center [898, 83] width 185 height 18
type input "****"
click at [858, 100] on span "Glor ia Schreiner" at bounding box center [857, 100] width 79 height 9
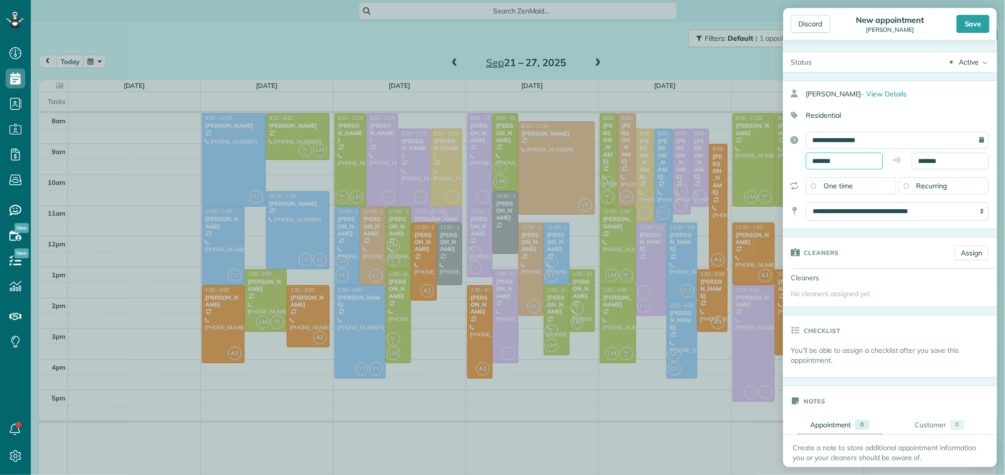
click at [825, 160] on input "*******" at bounding box center [844, 161] width 77 height 17
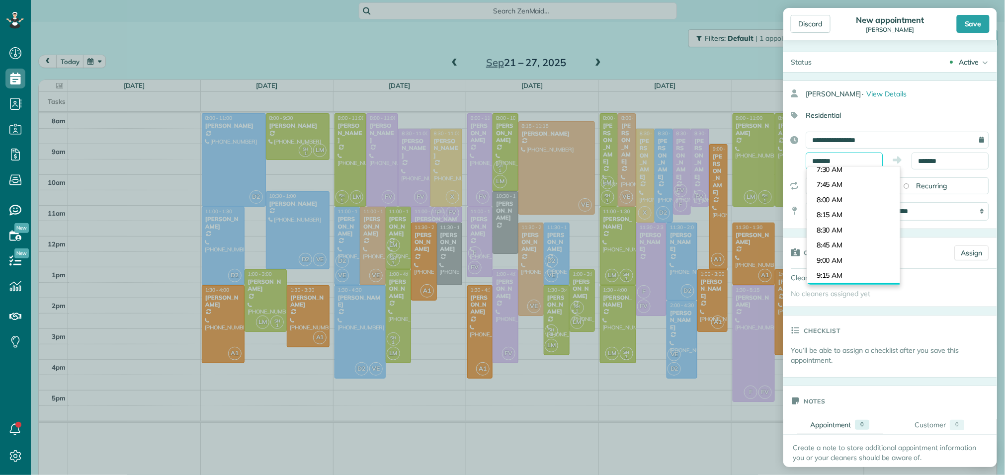
scroll to position [446, 0]
click at [837, 199] on body "Dashboard Scheduling Calendar View List View Dispatch View - Weekly scheduling …" at bounding box center [502, 237] width 1005 height 475
type input "*******"
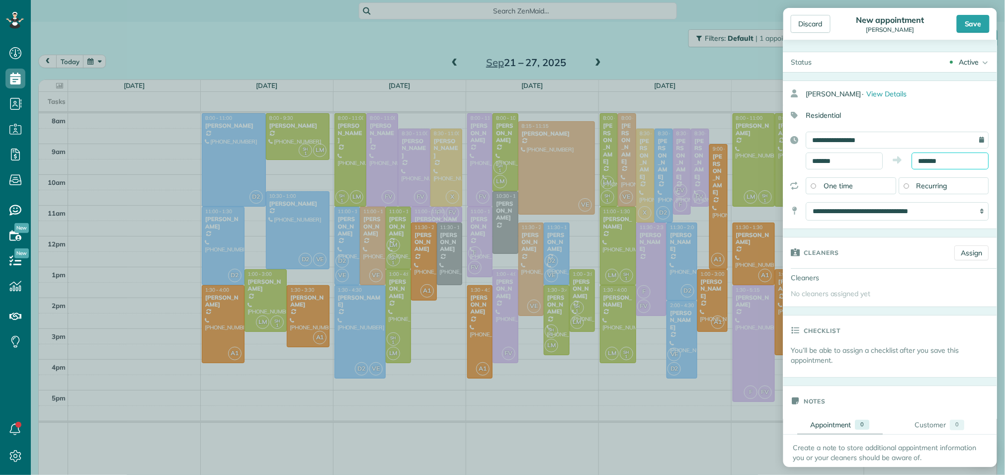
click at [934, 162] on input "*******" at bounding box center [950, 161] width 77 height 17
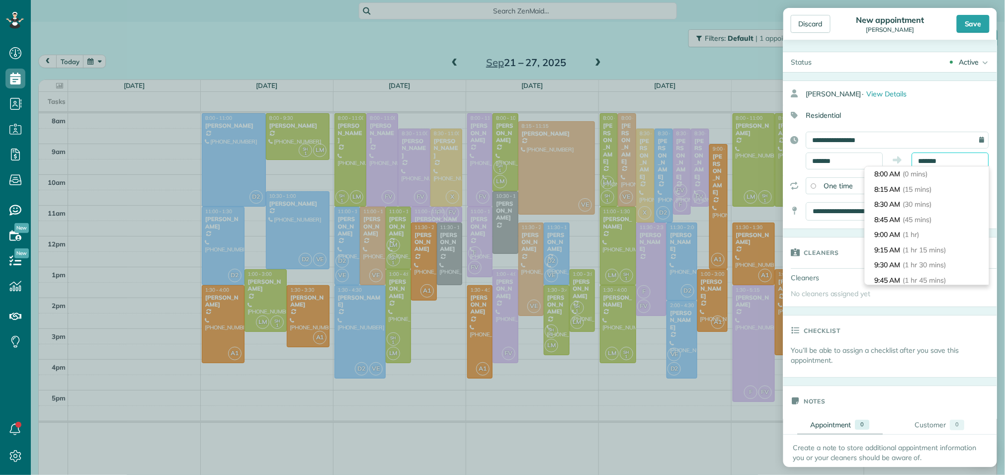
scroll to position [91, 0]
click at [906, 236] on li "10:30 AM (2 hrs 30 mins)" at bounding box center [927, 234] width 124 height 15
type input "********"
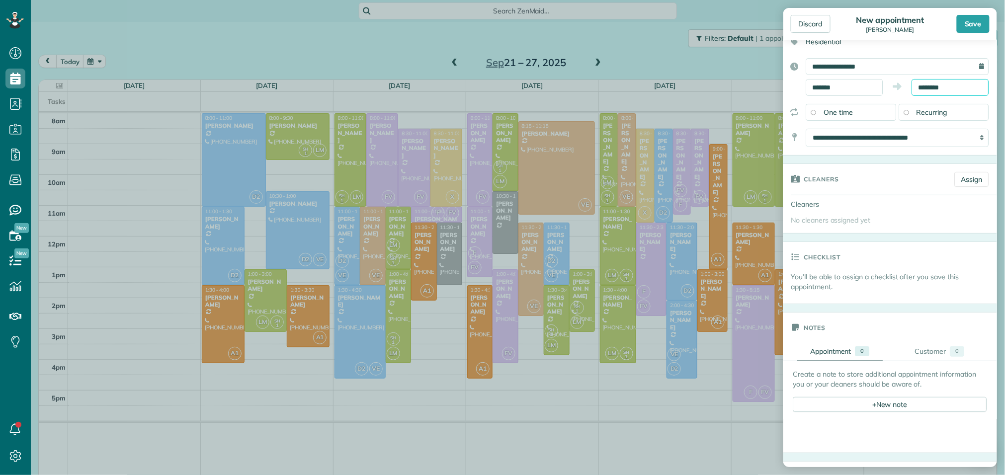
scroll to position [79, 0]
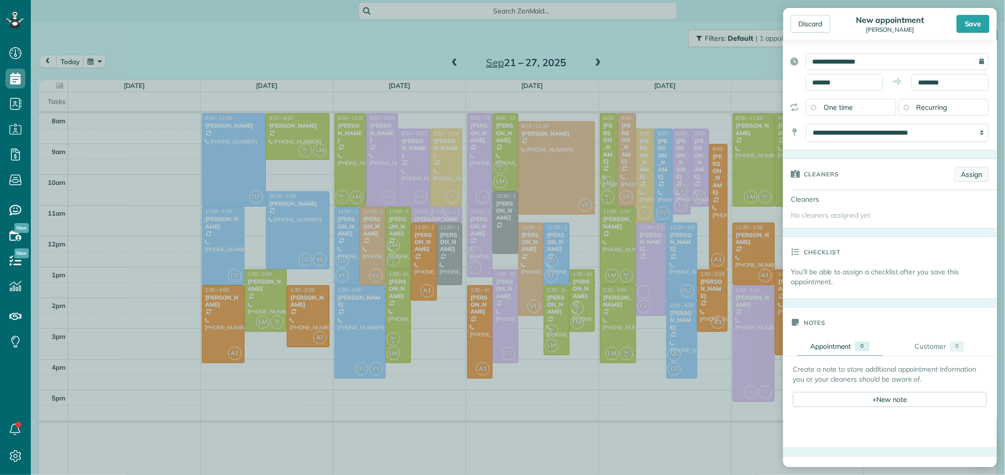
click at [968, 176] on link "Assign" at bounding box center [972, 174] width 34 height 15
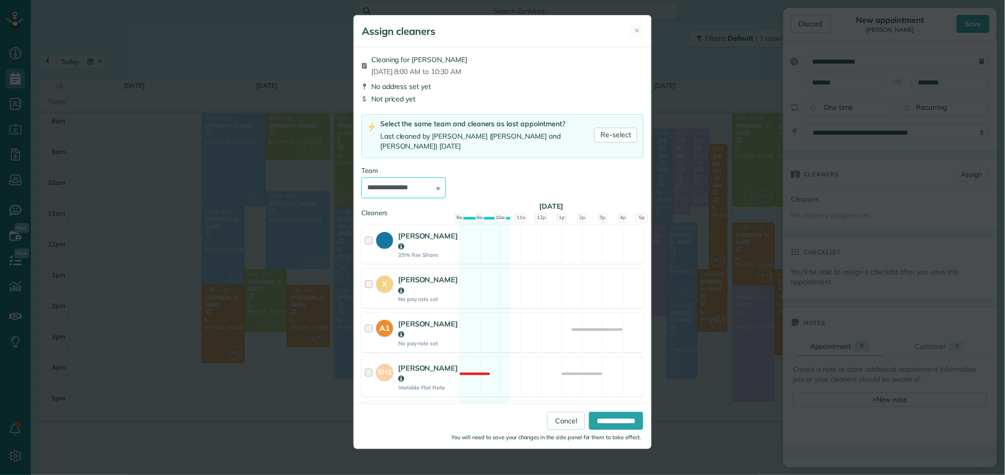
click at [424, 177] on select "**********" at bounding box center [403, 187] width 85 height 21
select select "*****"
click at [361, 177] on select "**********" at bounding box center [403, 187] width 85 height 21
click at [616, 420] on input "**********" at bounding box center [616, 421] width 54 height 18
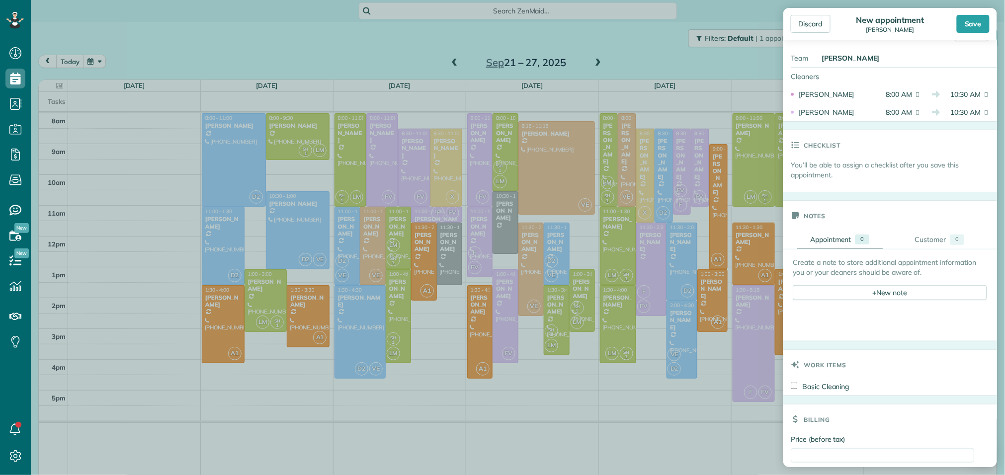
scroll to position [296, 0]
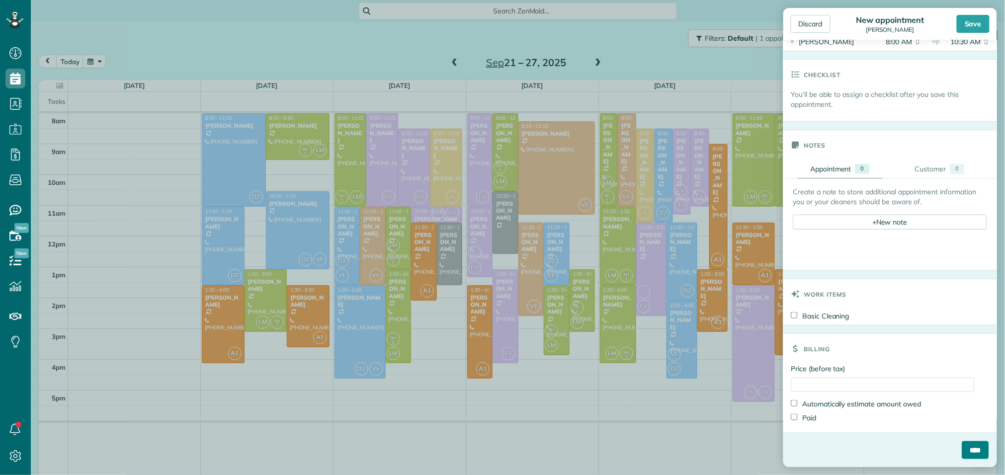
click at [966, 449] on input "****" at bounding box center [975, 450] width 27 height 18
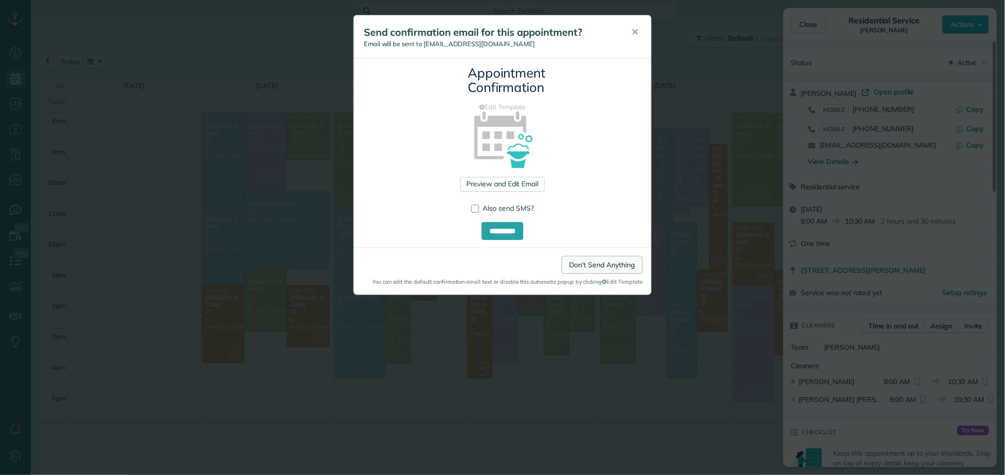
click at [618, 269] on link "Don't Send Anything" at bounding box center [602, 265] width 81 height 18
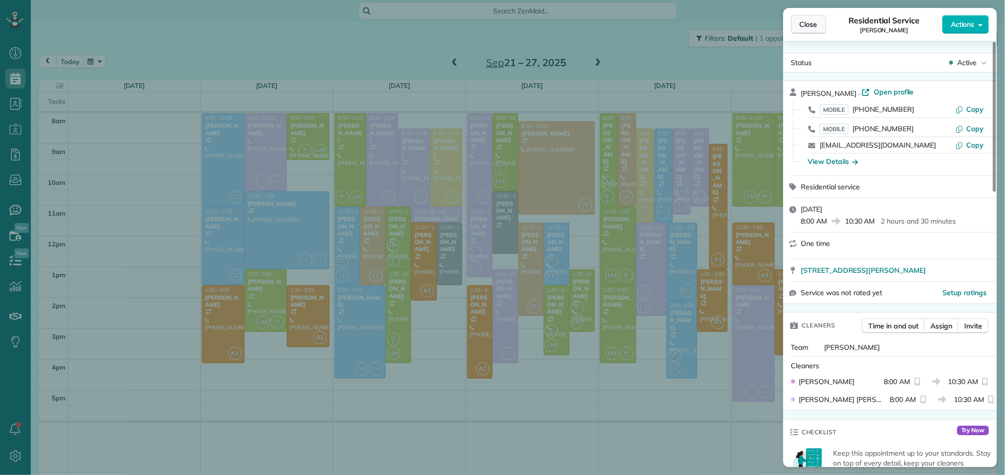
click at [807, 17] on button "Close" at bounding box center [808, 24] width 35 height 19
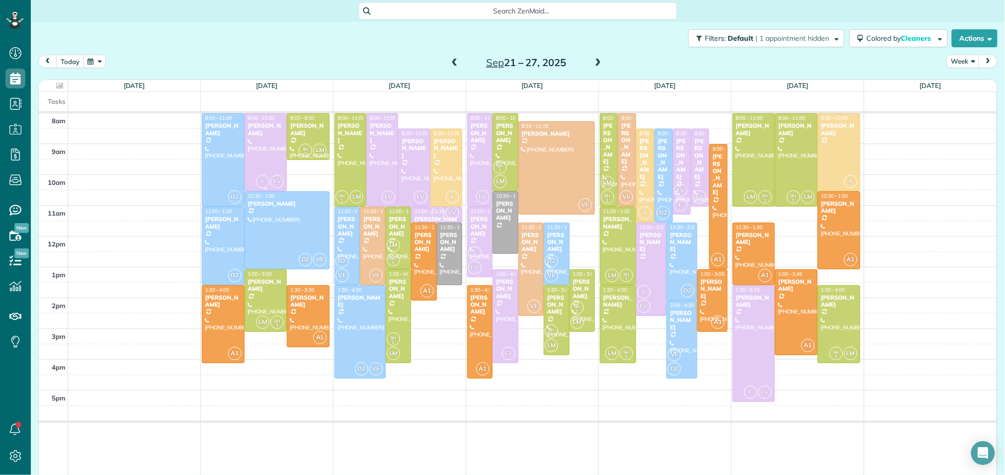
click at [260, 135] on div "[PERSON_NAME]" at bounding box center [266, 129] width 37 height 14
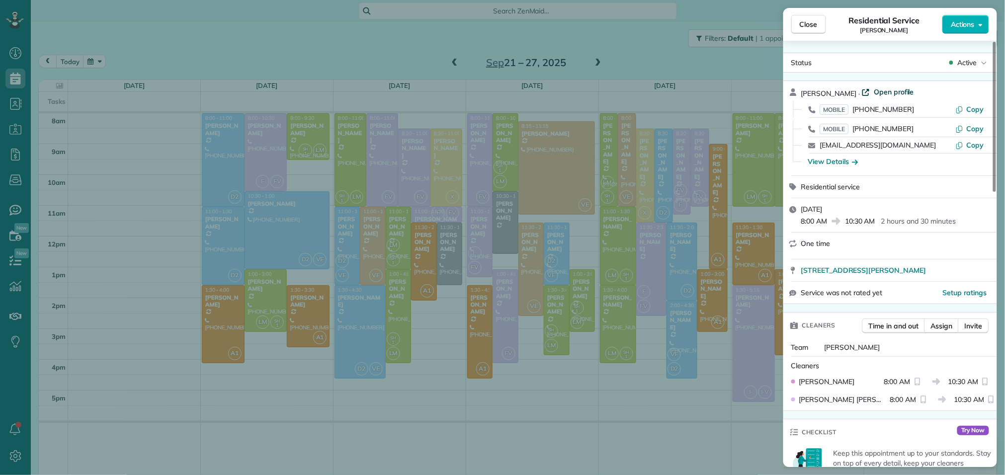
click at [899, 88] on span "Open profile" at bounding box center [894, 92] width 40 height 10
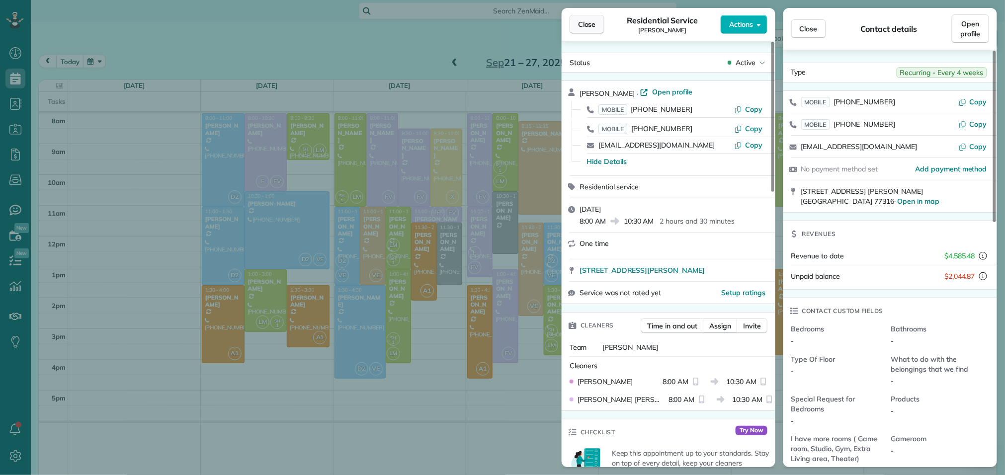
click at [590, 27] on span "Close" at bounding box center [587, 24] width 18 height 10
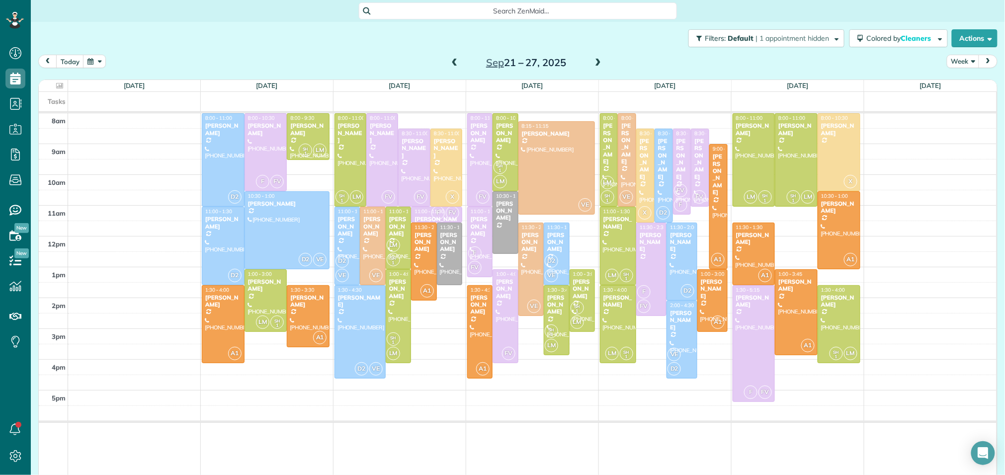
click at [456, 62] on span at bounding box center [454, 63] width 11 height 9
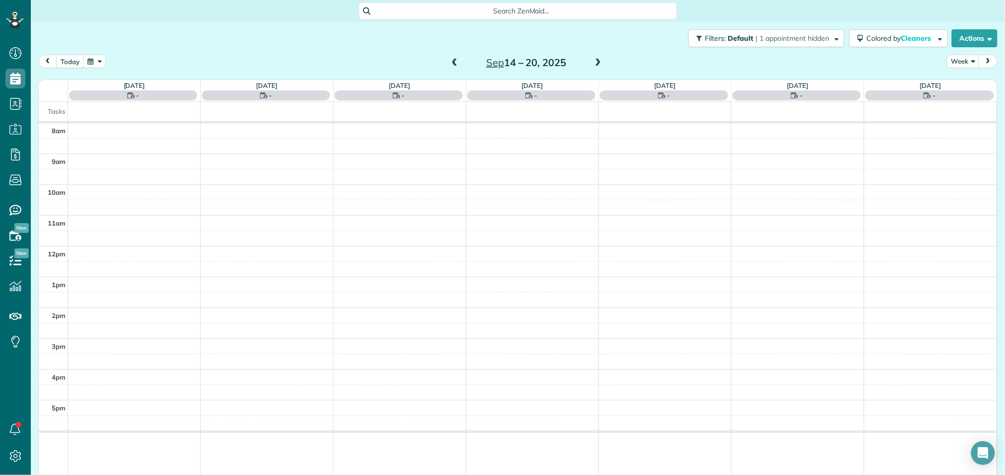
click at [456, 62] on span at bounding box center [454, 63] width 11 height 9
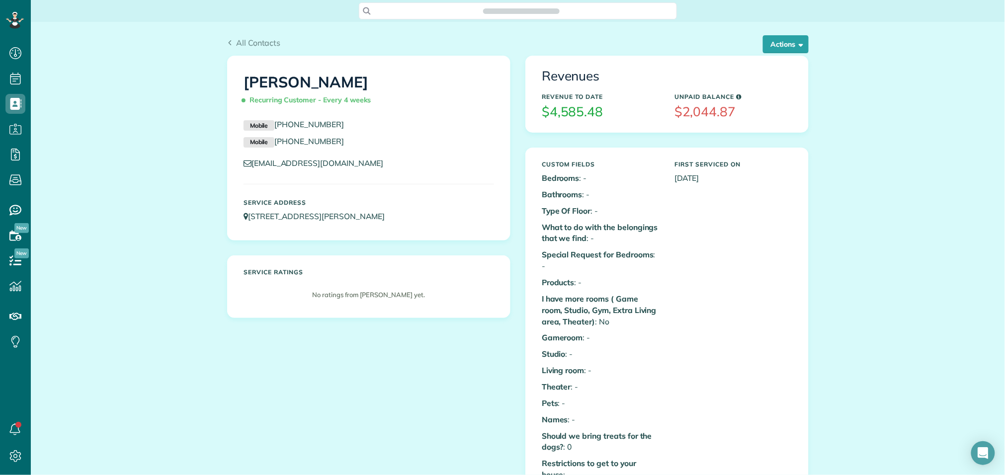
scroll to position [610, 0]
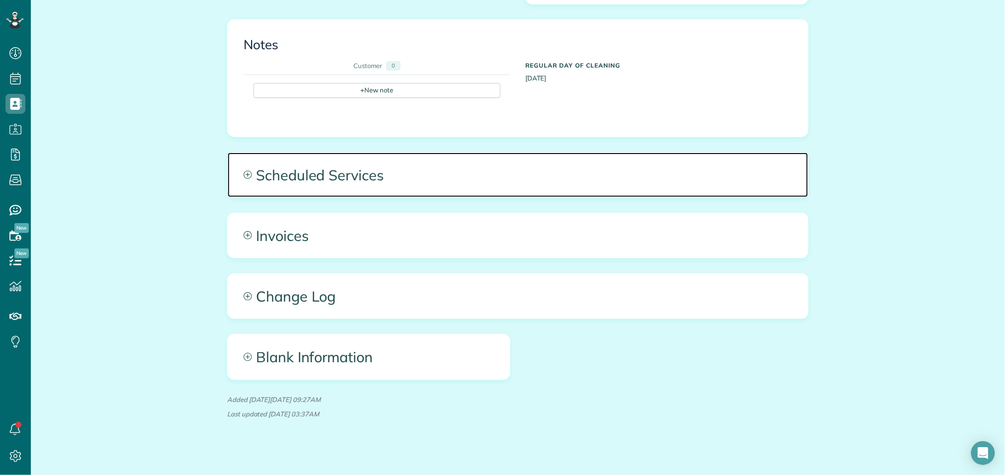
click at [341, 175] on span "Scheduled Services" at bounding box center [518, 175] width 581 height 45
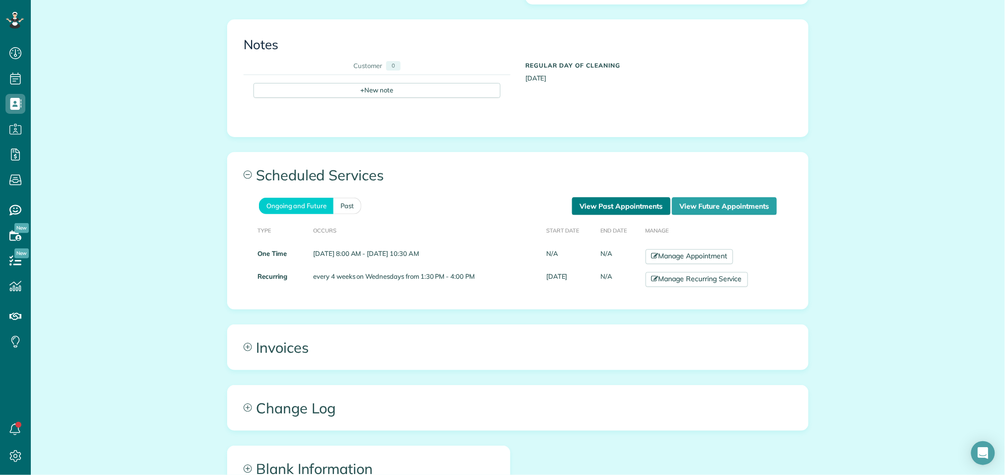
click at [642, 198] on link "View Past Appointments" at bounding box center [621, 206] width 98 height 18
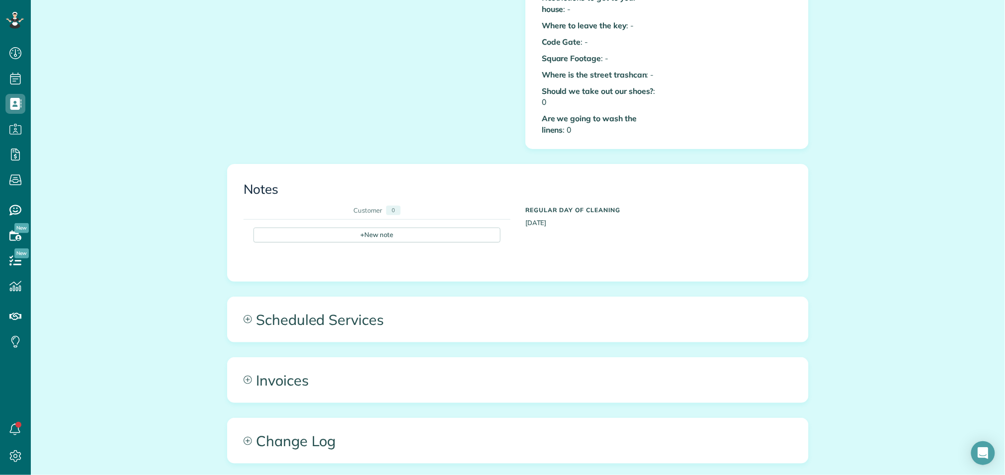
scroll to position [472, 0]
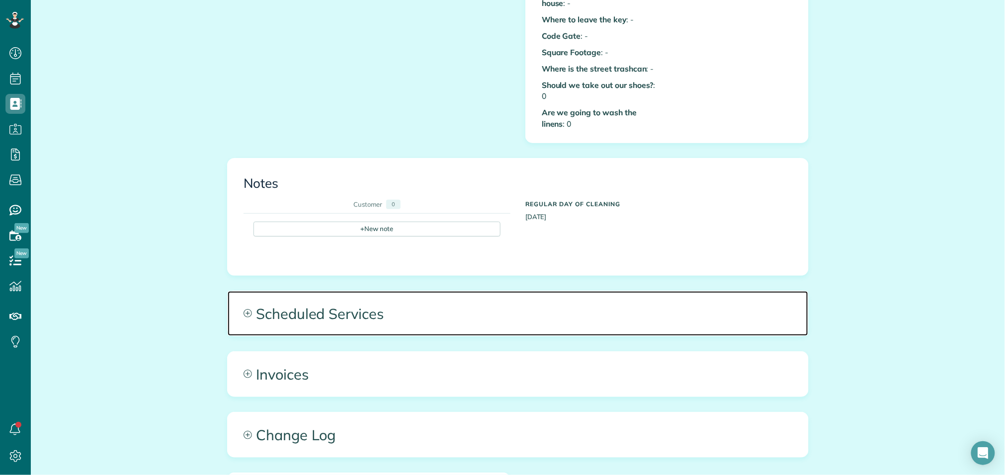
click at [353, 296] on span "Scheduled Services" at bounding box center [518, 313] width 581 height 45
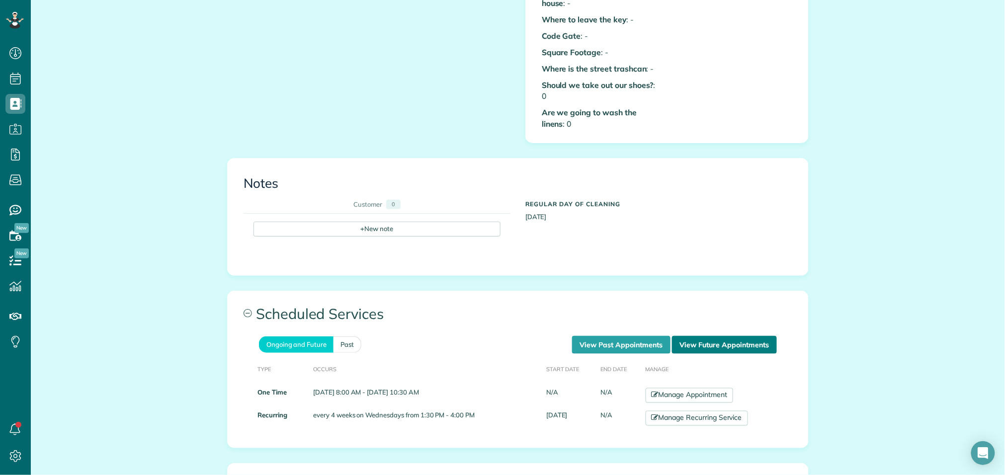
click at [748, 340] on link "View Future Appointments" at bounding box center [724, 345] width 105 height 18
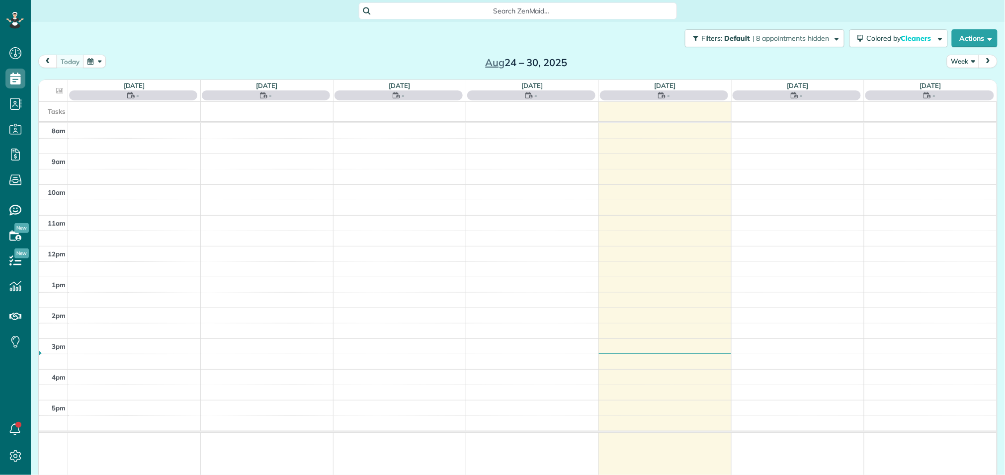
scroll to position [4, 4]
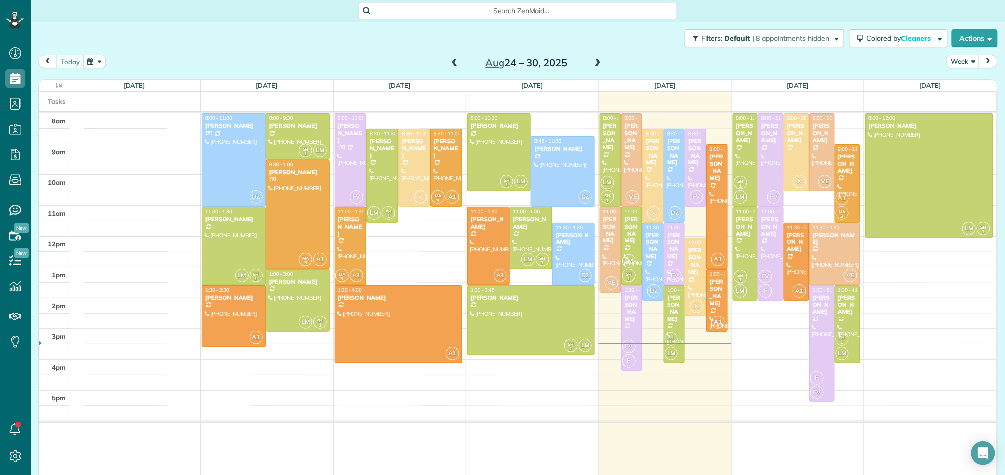
click at [597, 64] on span at bounding box center [598, 63] width 11 height 9
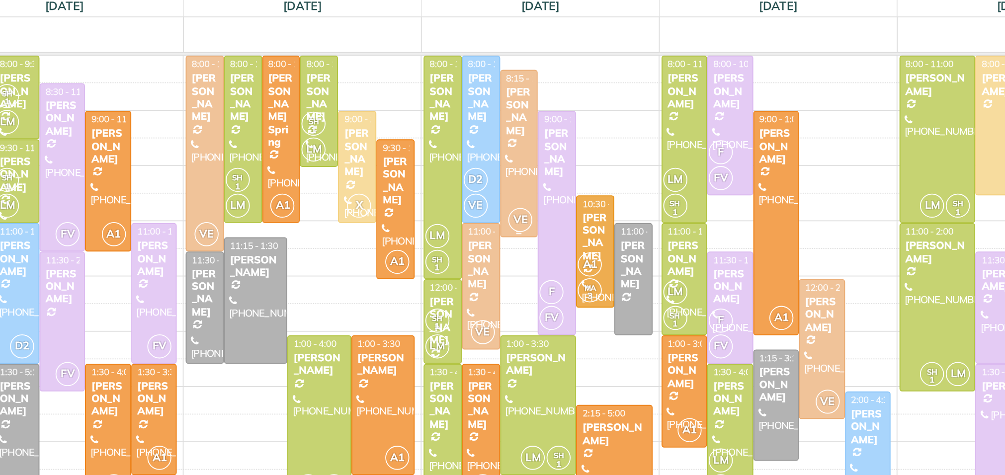
scroll to position [13, 0]
